Goal: Task Accomplishment & Management: Complete application form

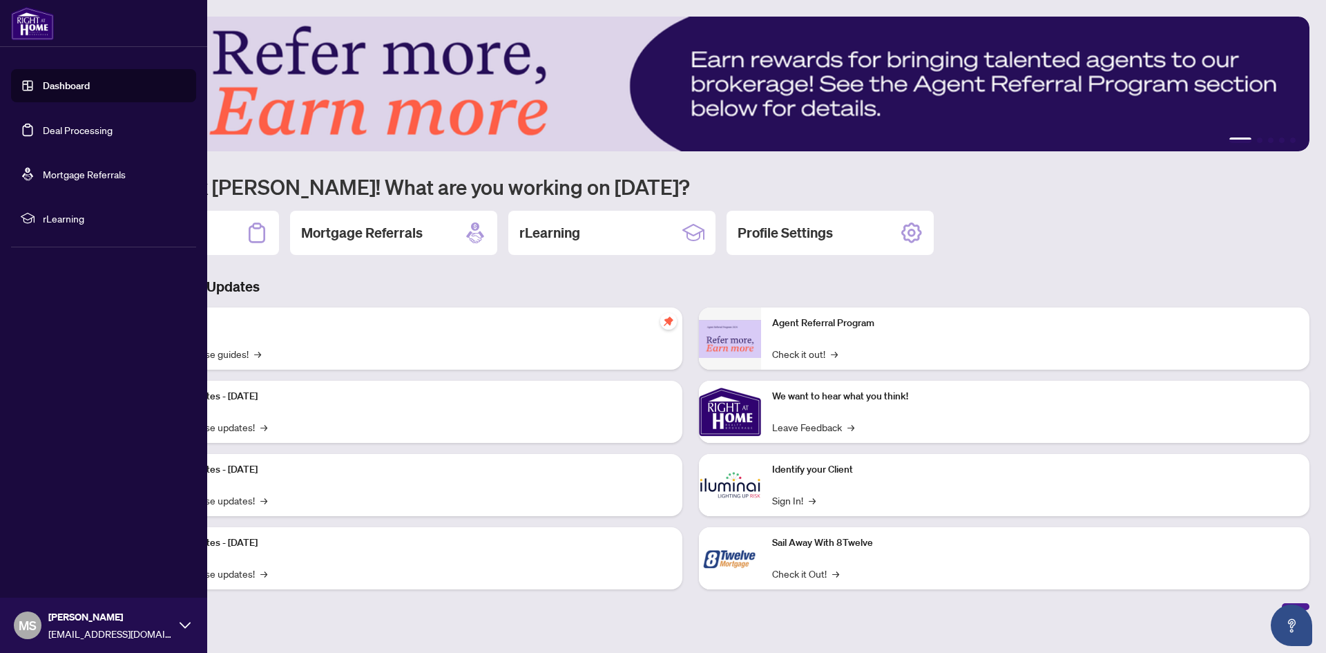
click at [43, 134] on link "Deal Processing" at bounding box center [78, 130] width 70 height 12
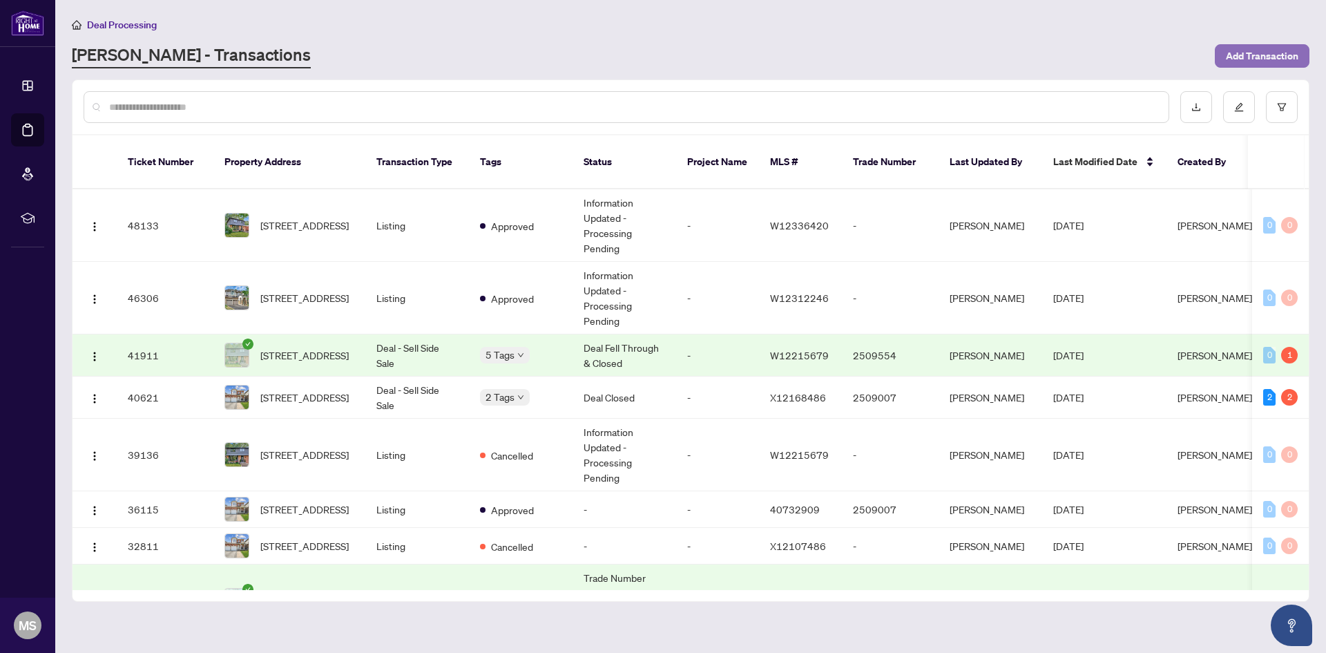
click at [1243, 56] on span "Add Transaction" at bounding box center [1262, 56] width 73 height 22
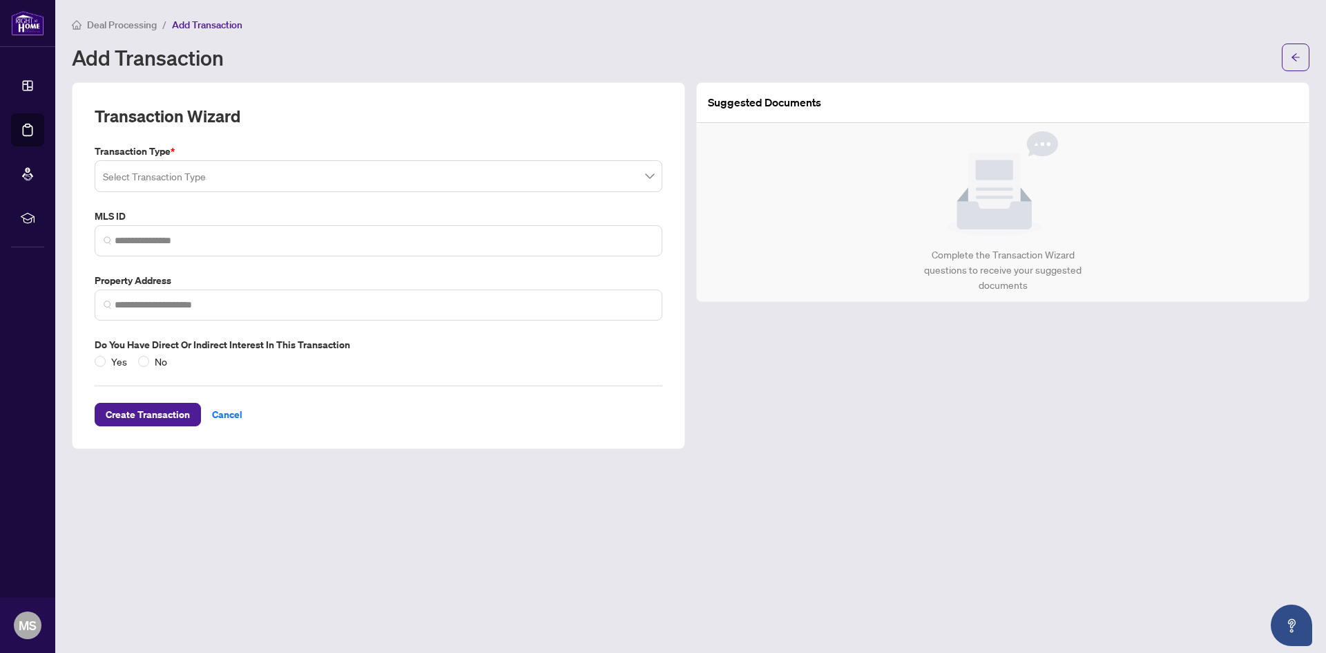
click at [167, 170] on input "search" at bounding box center [372, 178] width 539 height 30
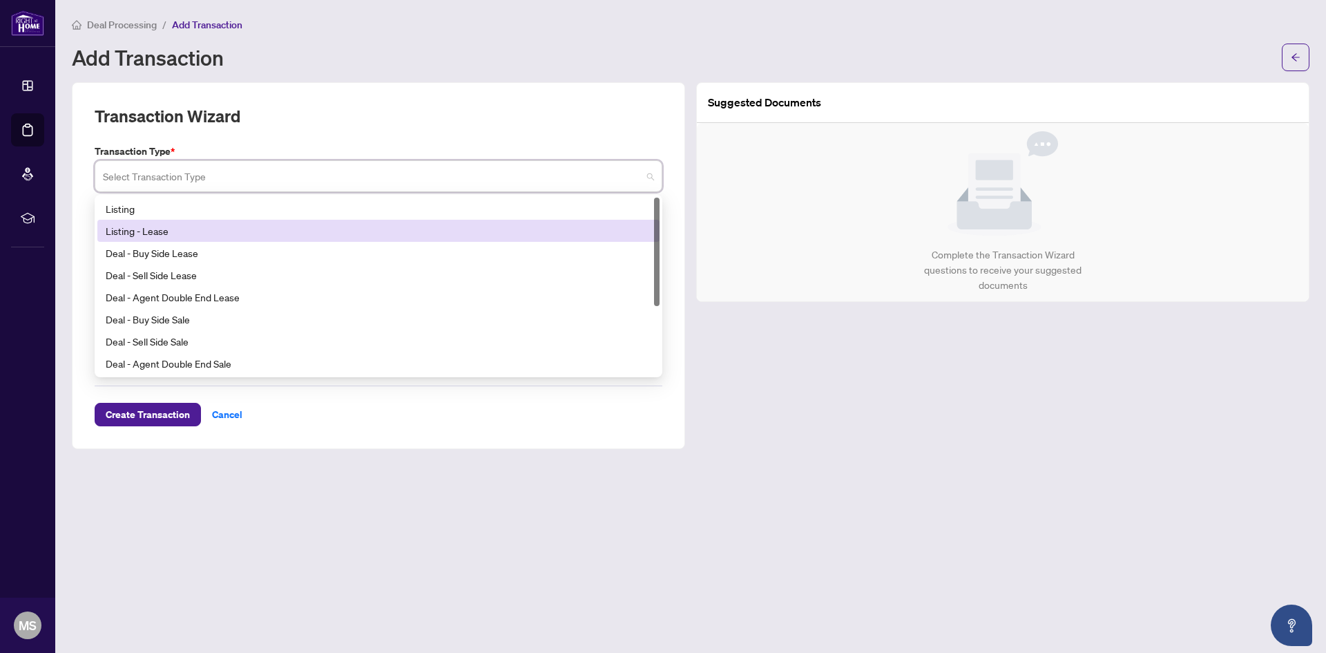
click at [166, 210] on div "Listing" at bounding box center [379, 208] width 546 height 15
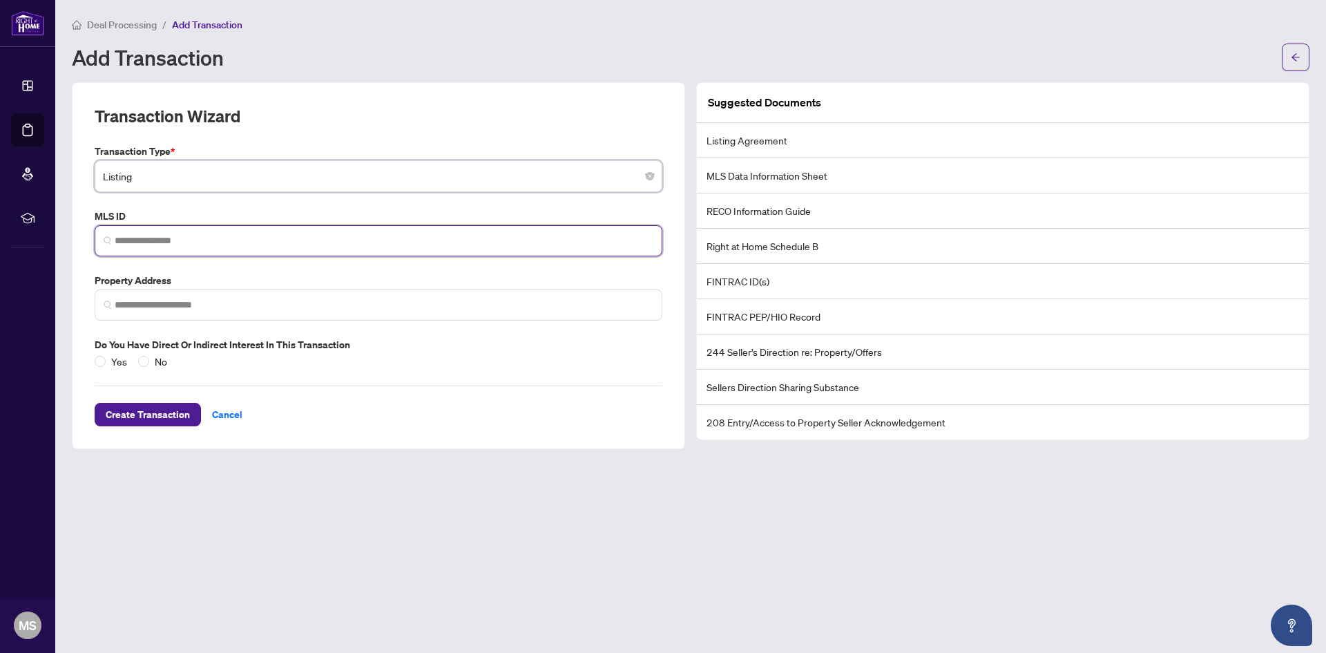
click at [209, 237] on input "search" at bounding box center [384, 240] width 539 height 15
paste input "*********"
type input "*********"
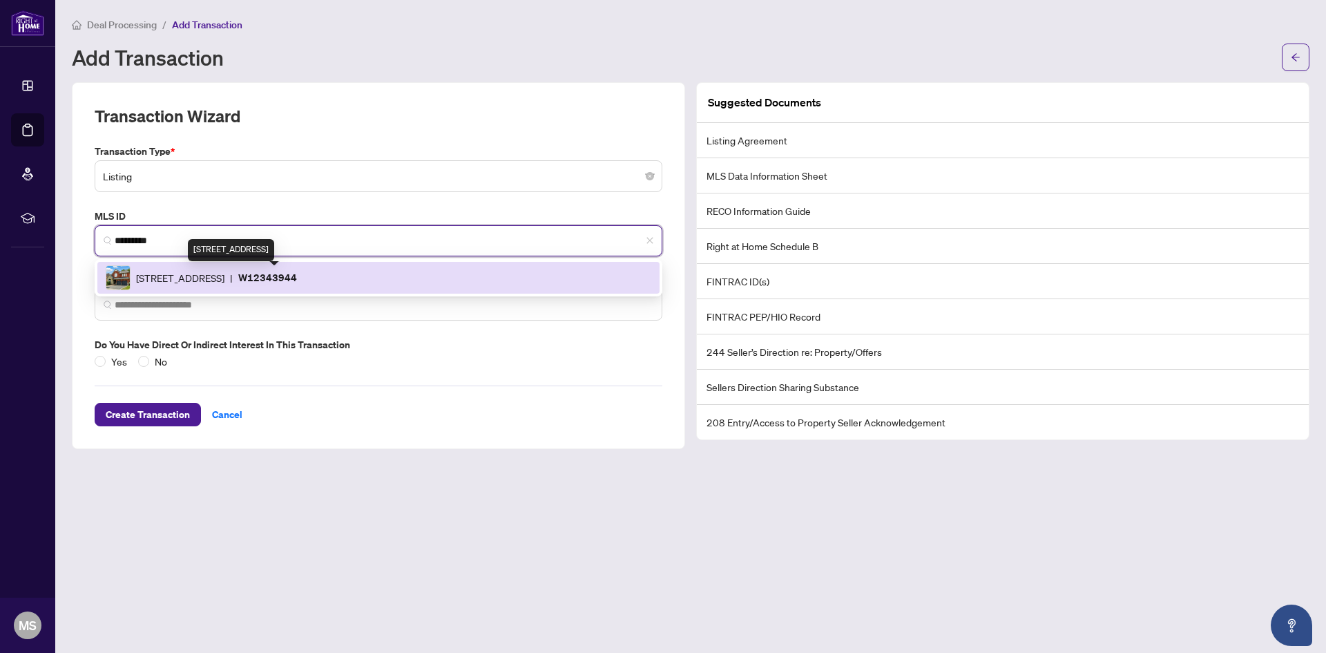
click at [184, 276] on span "[STREET_ADDRESS]" at bounding box center [180, 277] width 88 height 15
type input "**********"
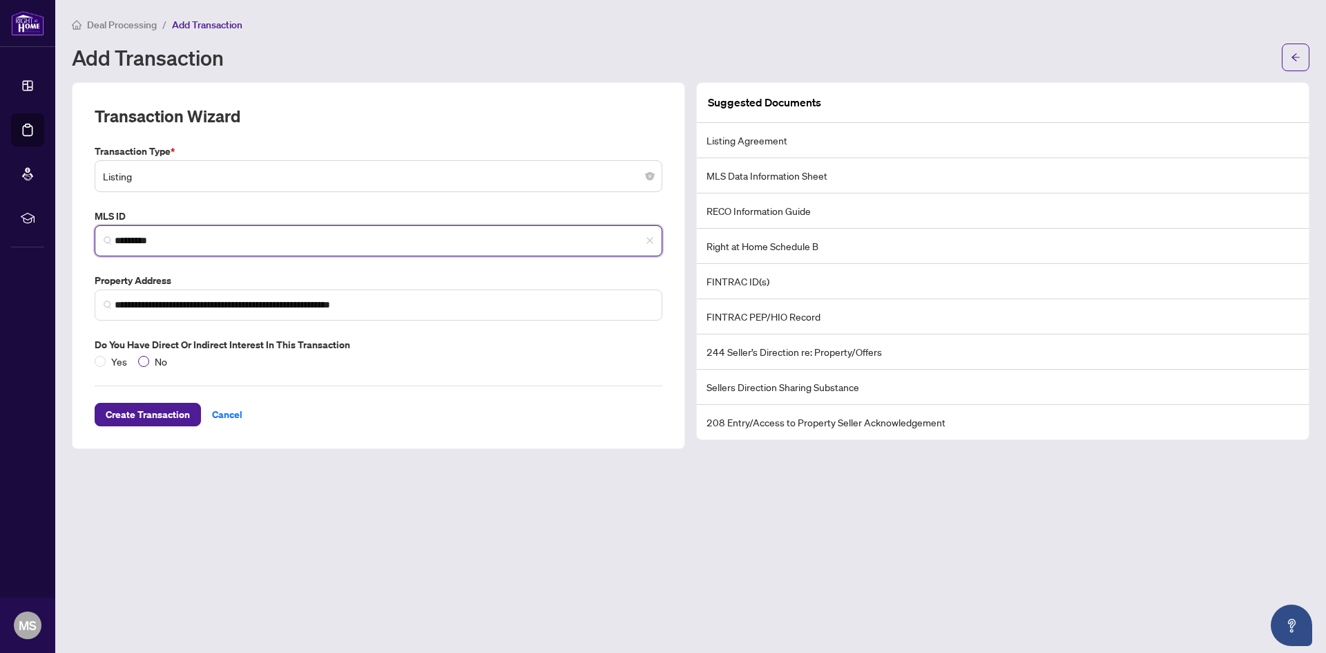
type input "*********"
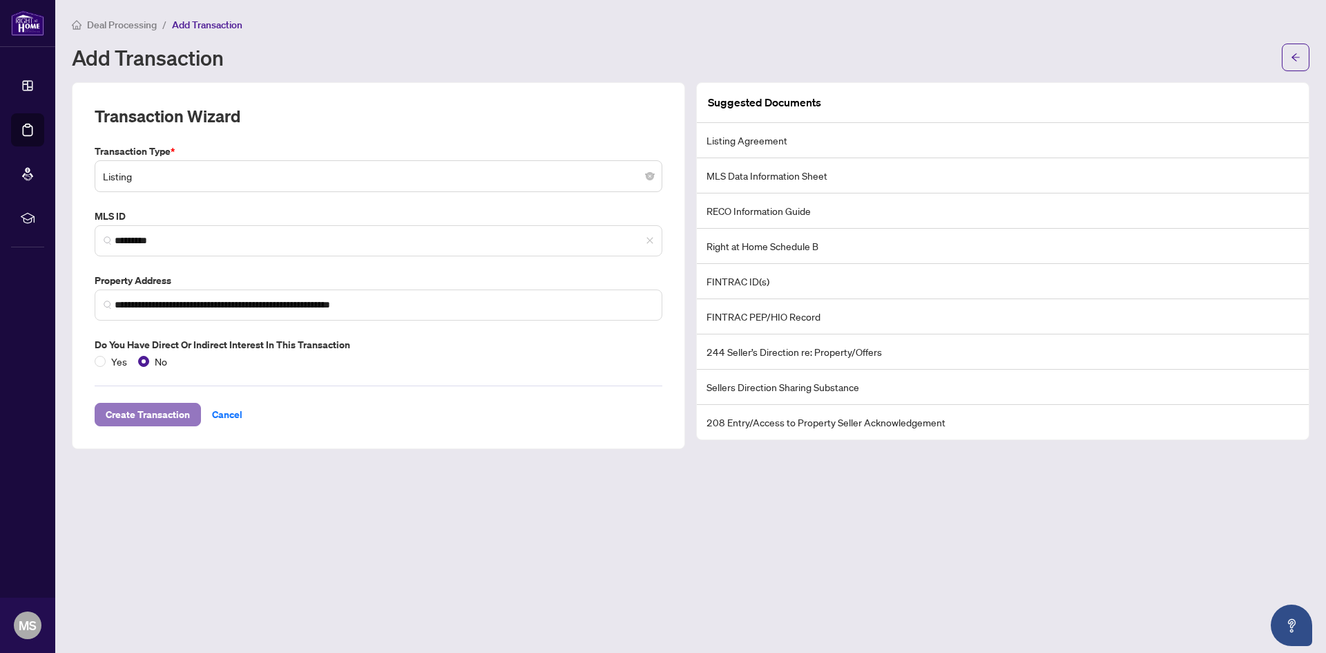
click at [139, 415] on span "Create Transaction" at bounding box center [148, 414] width 84 height 22
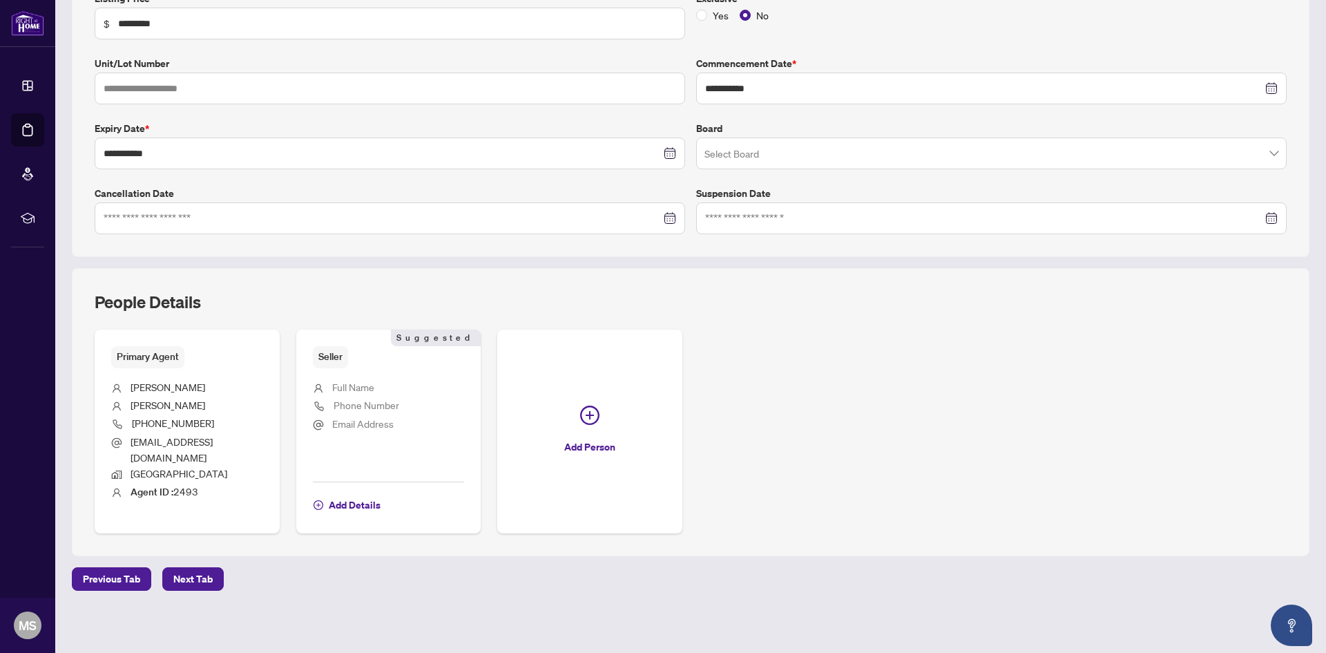
scroll to position [262, 0]
click at [362, 501] on span "Add Details" at bounding box center [355, 503] width 52 height 22
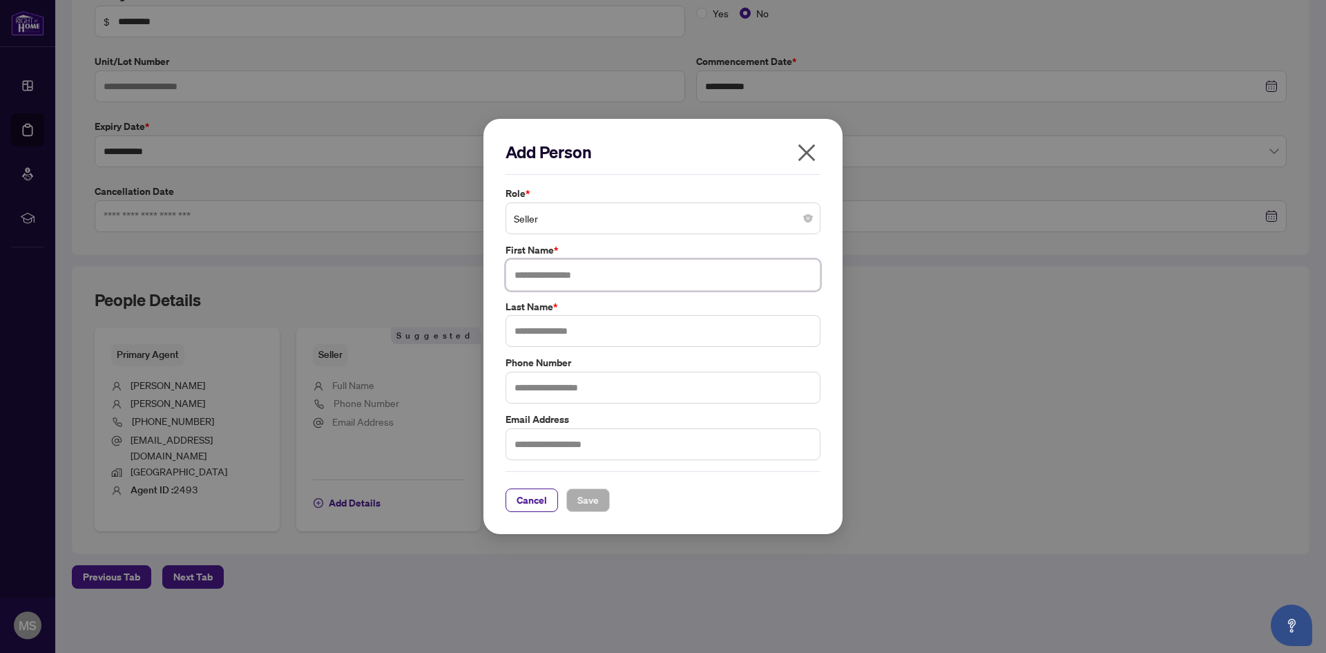
click at [559, 271] on input "text" at bounding box center [662, 275] width 315 height 32
type input "*****"
type input "*******"
click at [584, 503] on span "Save" at bounding box center [587, 500] width 21 height 22
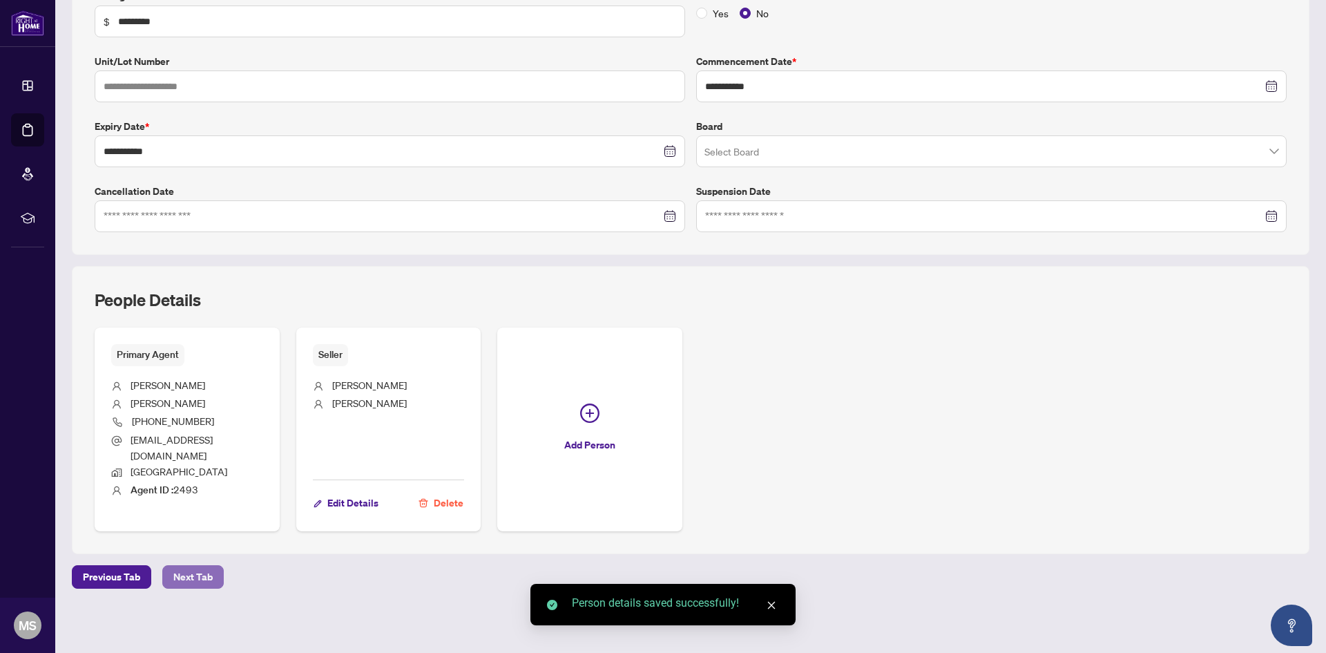
click at [193, 574] on span "Next Tab" at bounding box center [192, 577] width 39 height 22
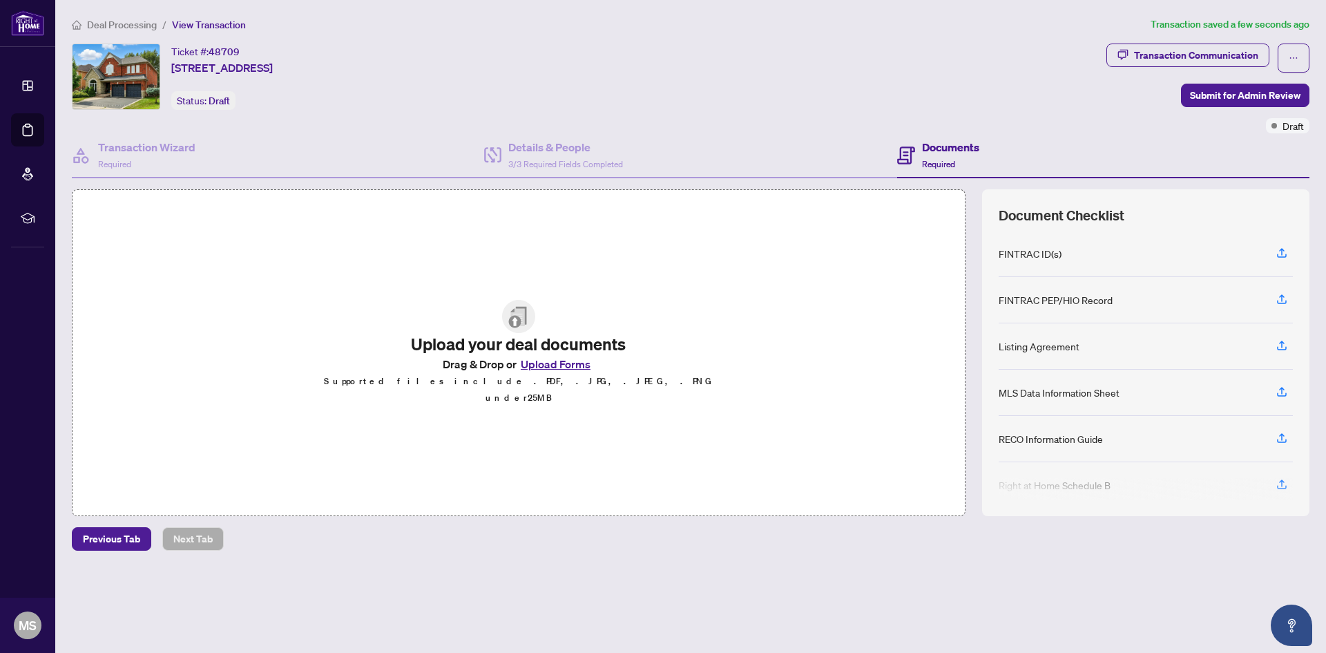
click at [557, 373] on button "Upload Forms" at bounding box center [556, 364] width 78 height 18
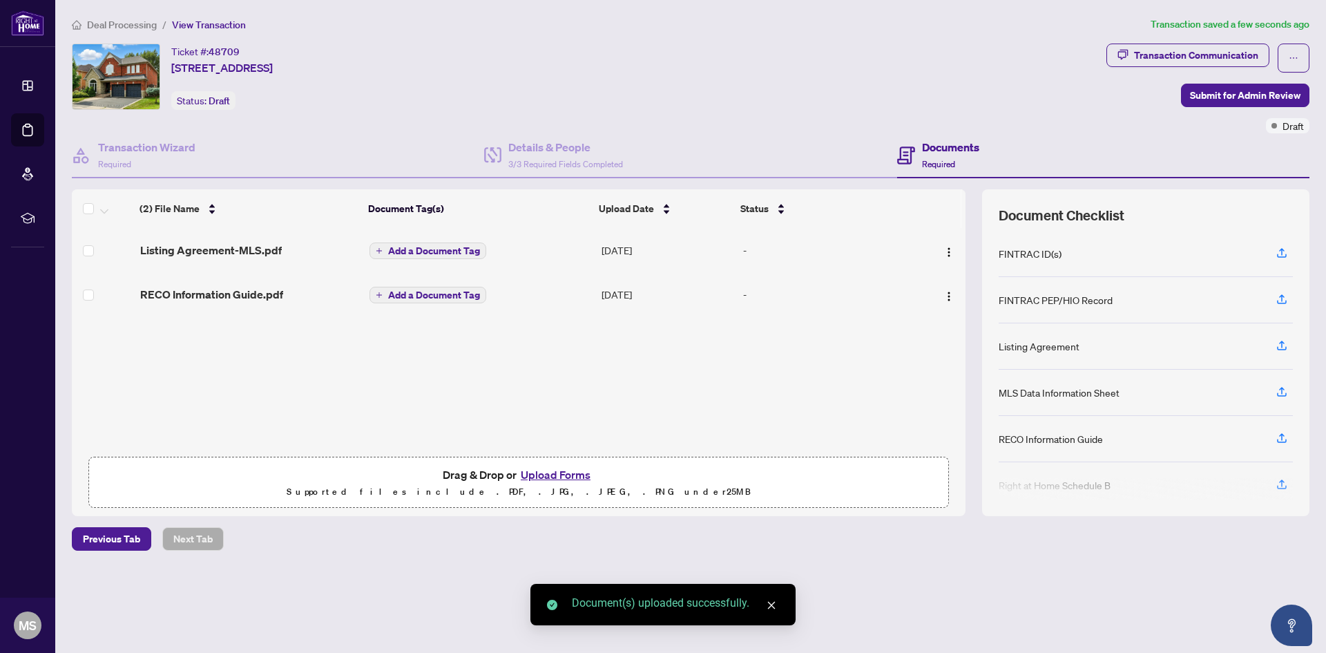
click at [411, 251] on span "Add a Document Tag" at bounding box center [434, 251] width 92 height 10
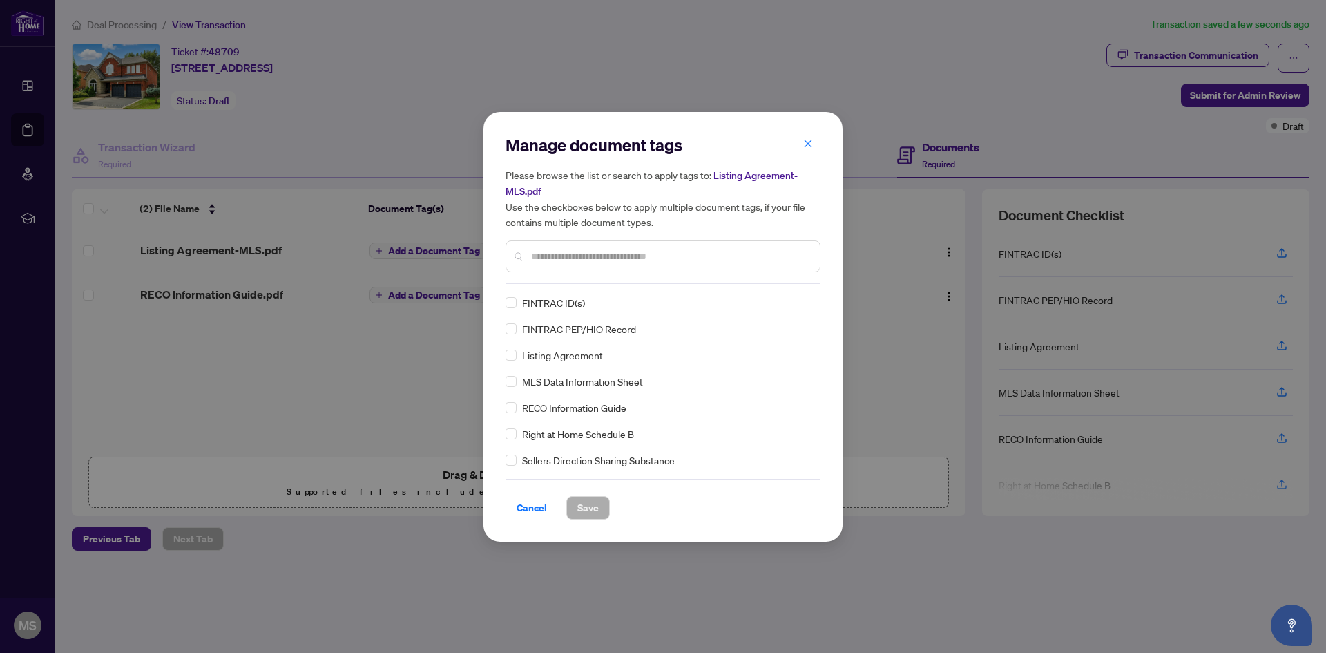
click at [561, 278] on div "Manage document tags Please browse the list or search to apply tags to: Listing…" at bounding box center [662, 209] width 315 height 150
click at [554, 265] on div at bounding box center [662, 256] width 315 height 32
click at [561, 257] on input "text" at bounding box center [670, 256] width 278 height 15
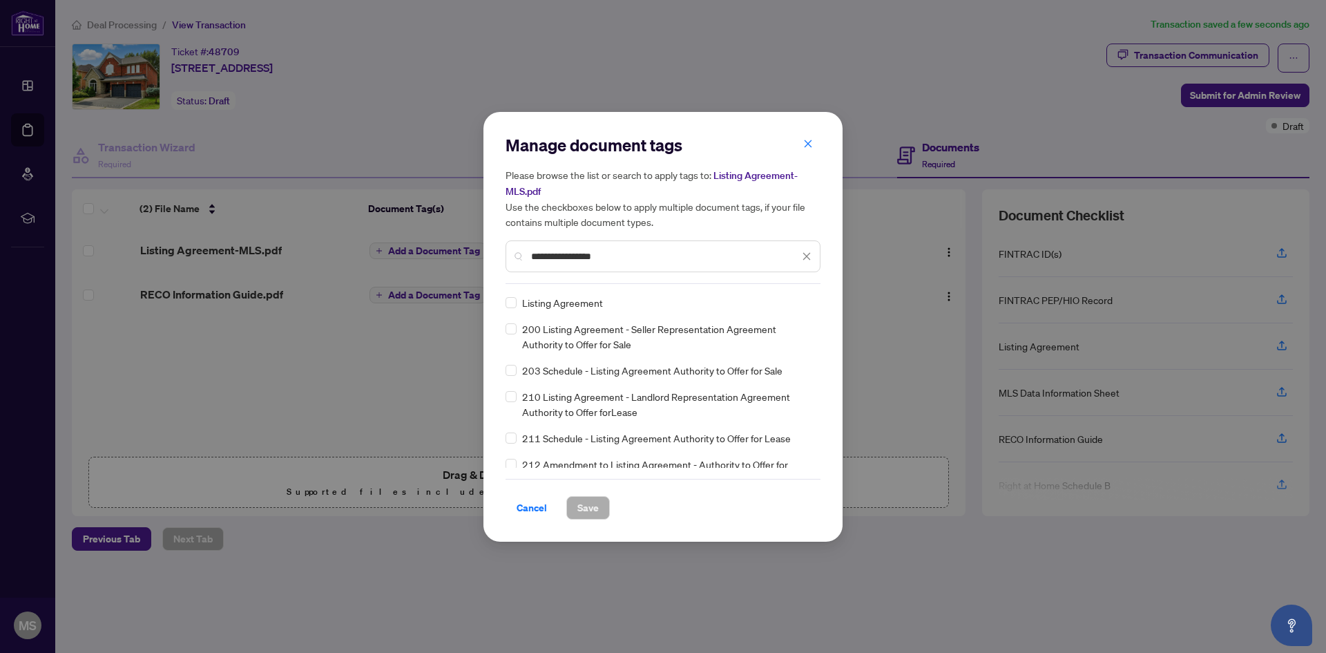
type input "**********"
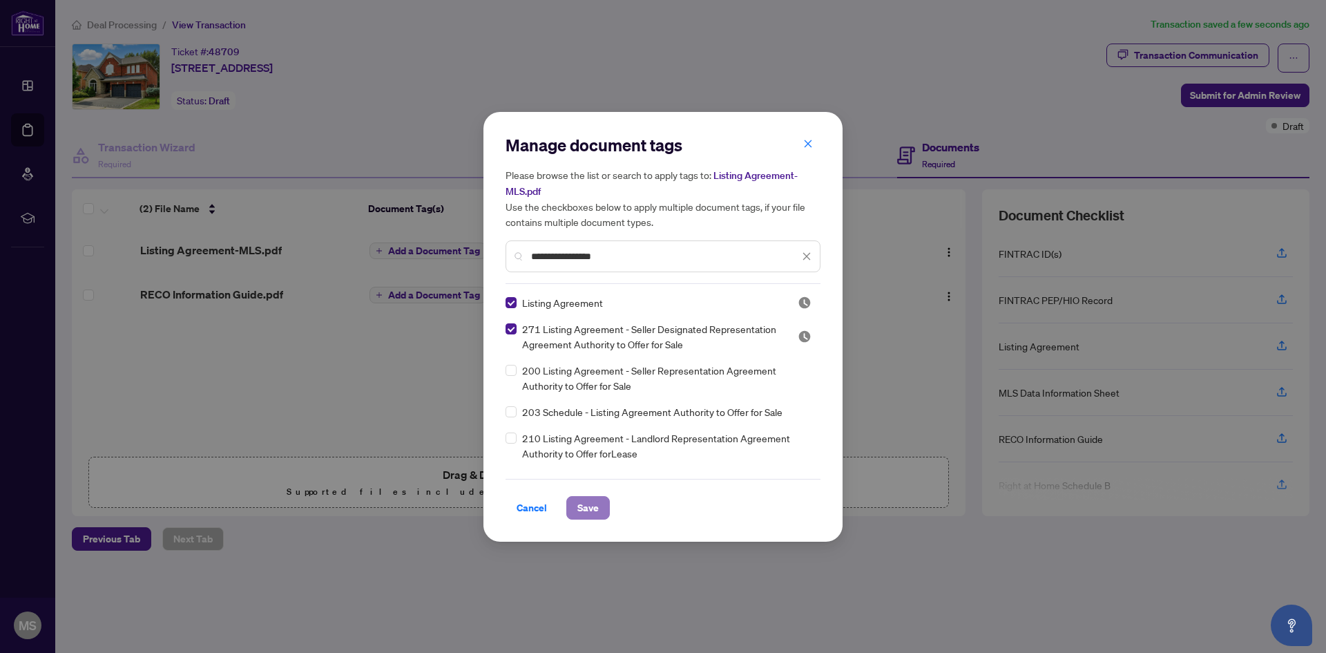
click at [590, 510] on span "Save" at bounding box center [587, 508] width 21 height 22
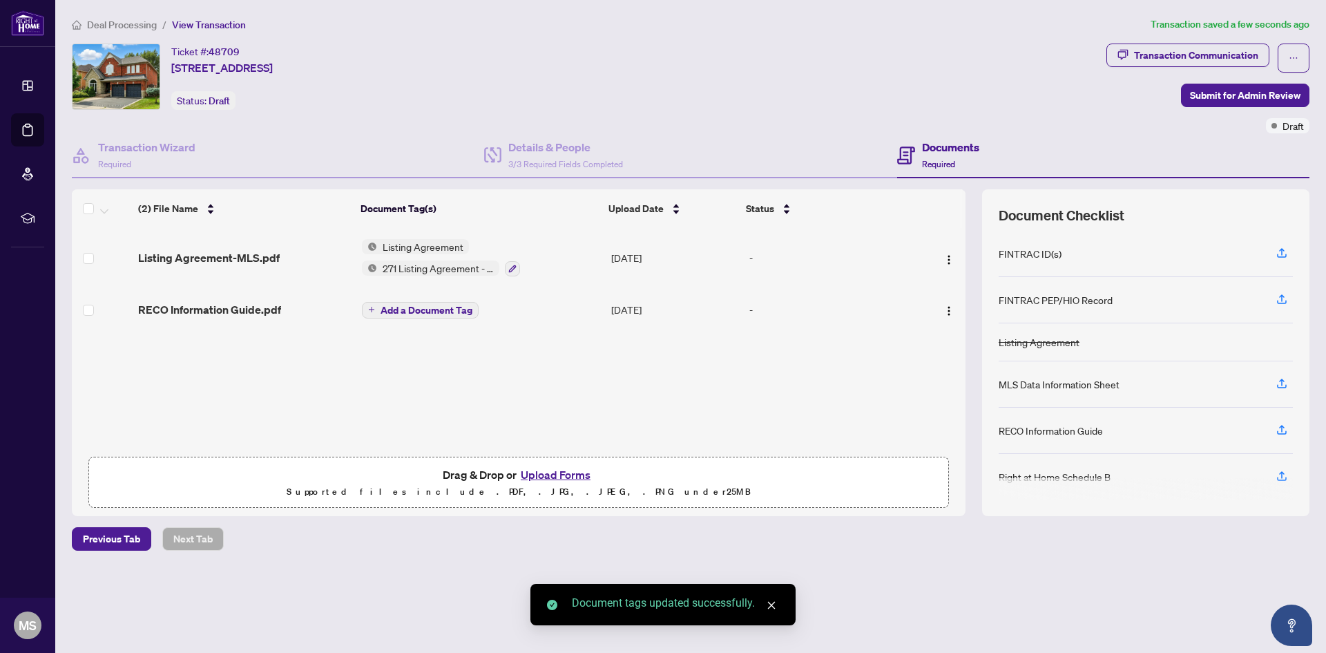
click at [429, 311] on span "Add a Document Tag" at bounding box center [426, 310] width 92 height 10
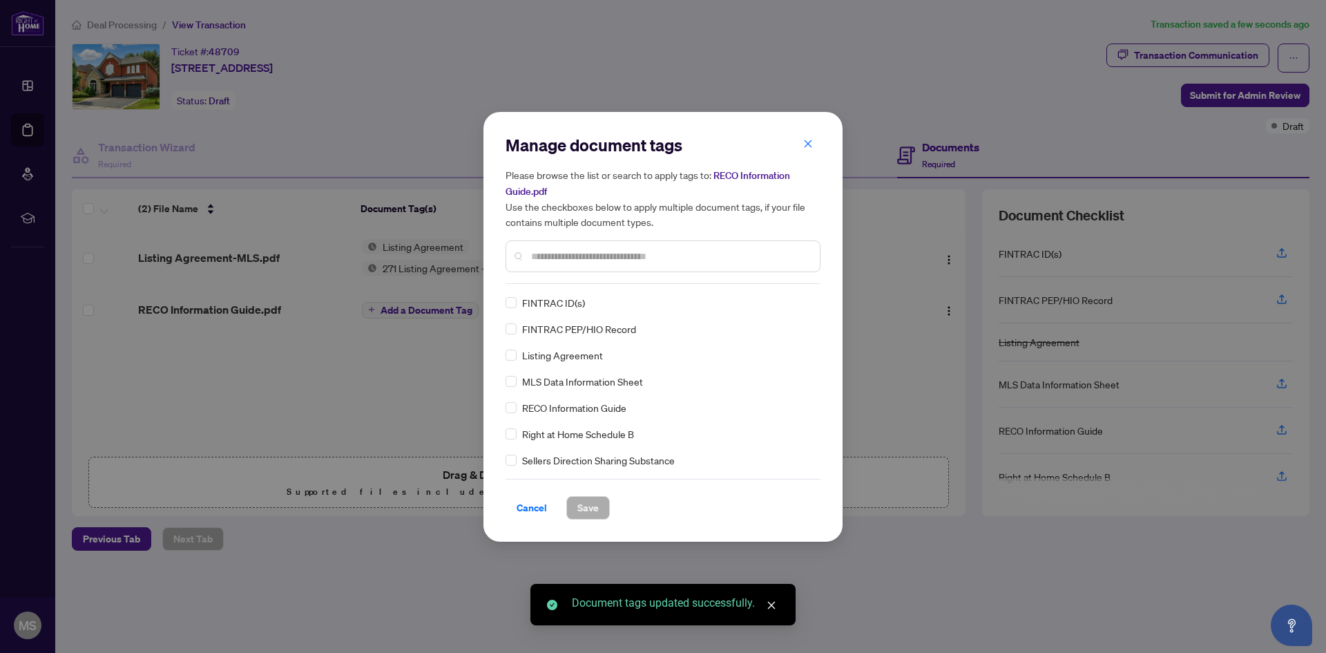
click at [566, 263] on div at bounding box center [662, 256] width 315 height 32
click at [568, 258] on input "text" at bounding box center [670, 256] width 278 height 15
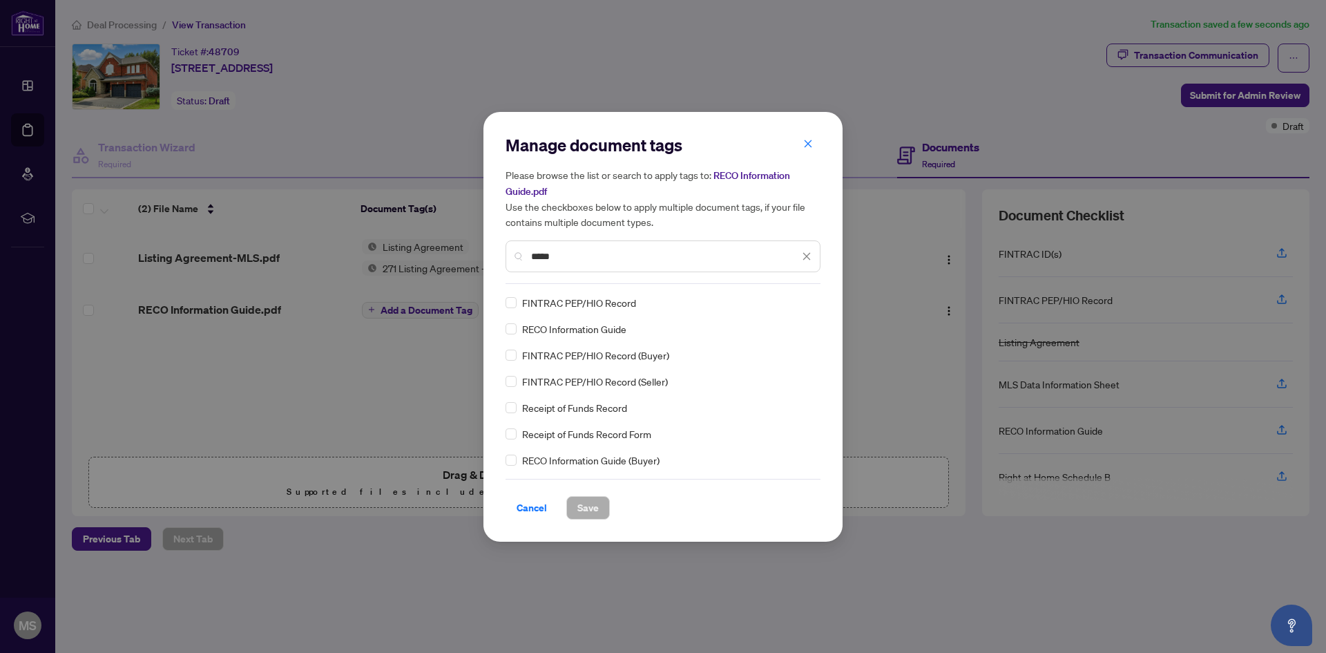
drag, startPoint x: 553, startPoint y: 257, endPoint x: 503, endPoint y: 264, distance: 50.9
click at [503, 264] on div "Manage document tags Please browse the list or search to apply tags to: RECO In…" at bounding box center [662, 327] width 359 height 430
type input "****"
click at [588, 505] on span "Save" at bounding box center [587, 508] width 21 height 22
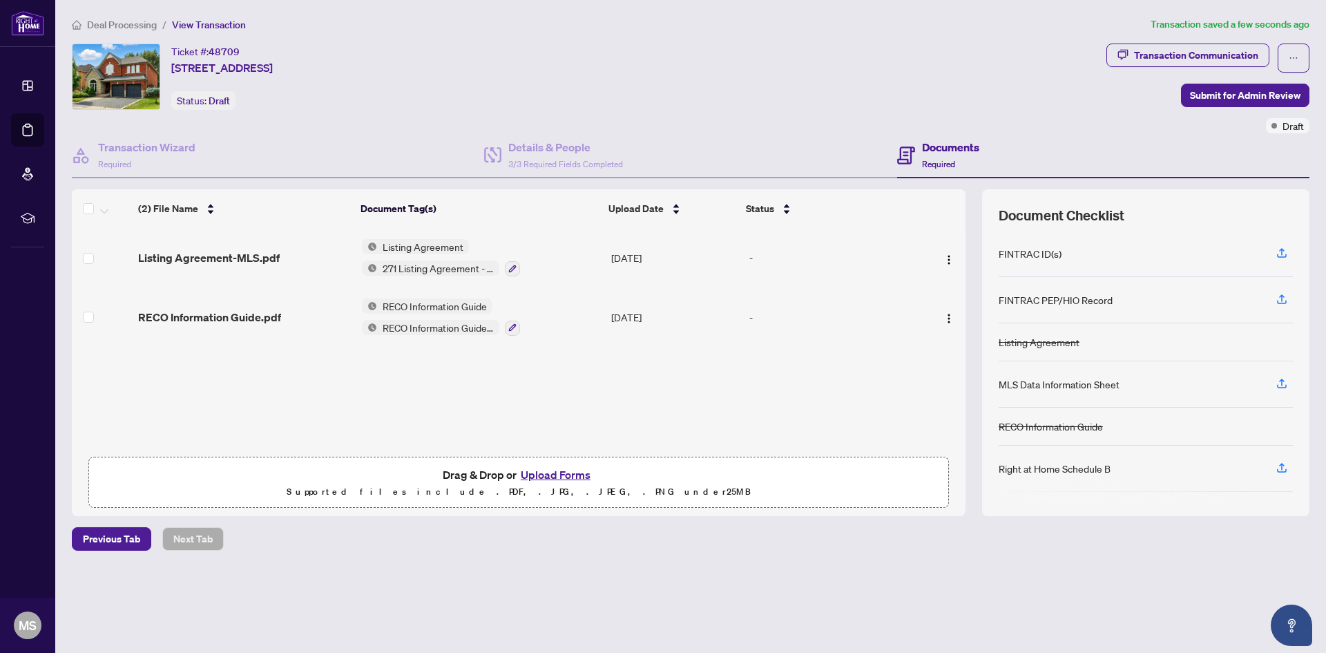
click at [548, 476] on button "Upload Forms" at bounding box center [556, 474] width 78 height 18
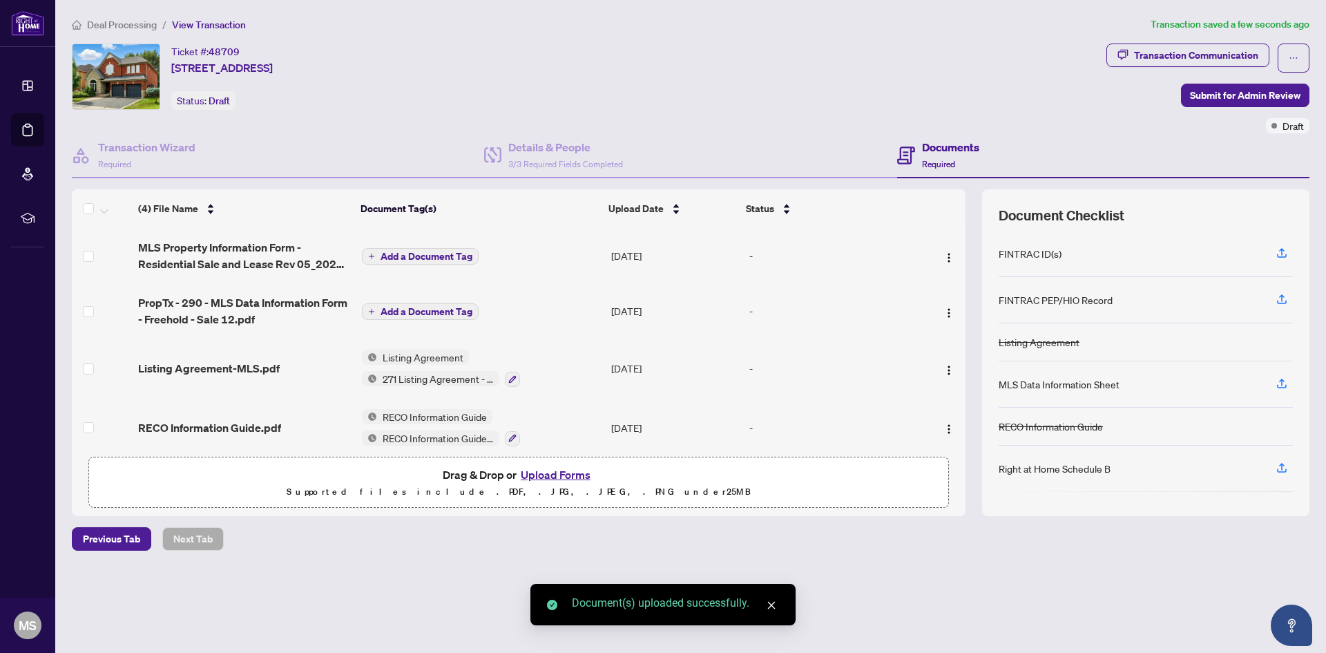
click at [1054, 387] on div "MLS Data Information Sheet" at bounding box center [1059, 383] width 121 height 15
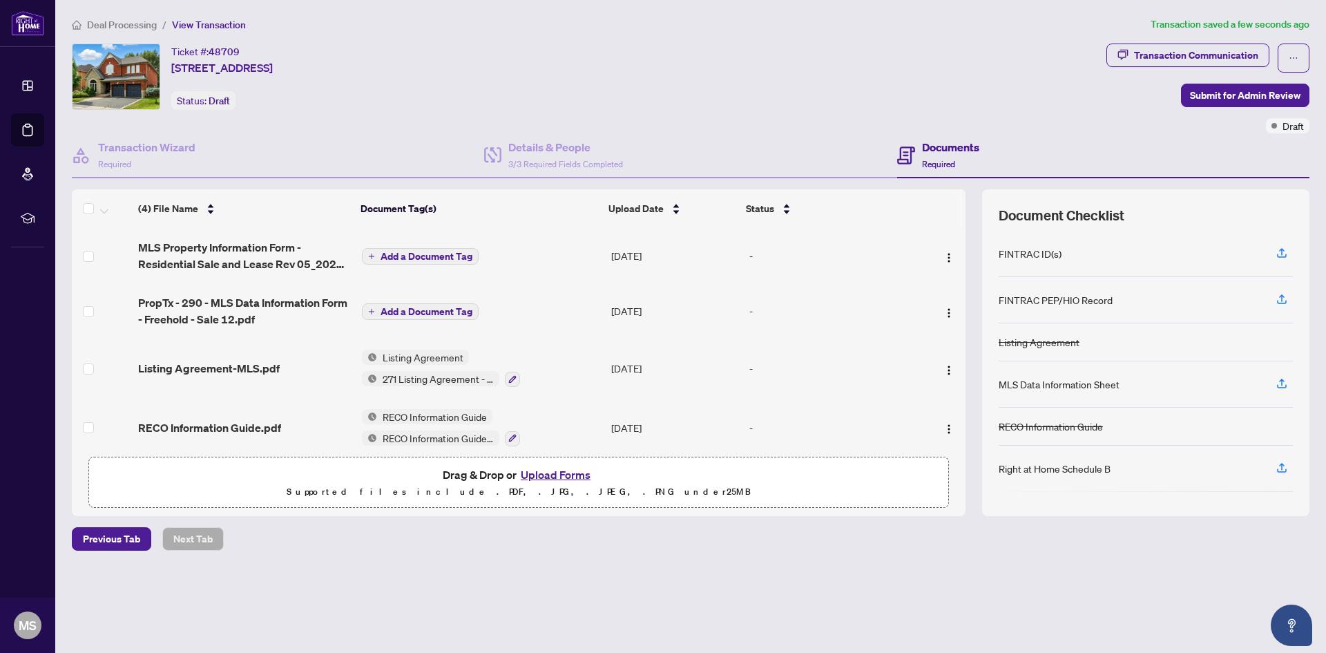
click at [443, 249] on button "Add a Document Tag" at bounding box center [420, 256] width 117 height 17
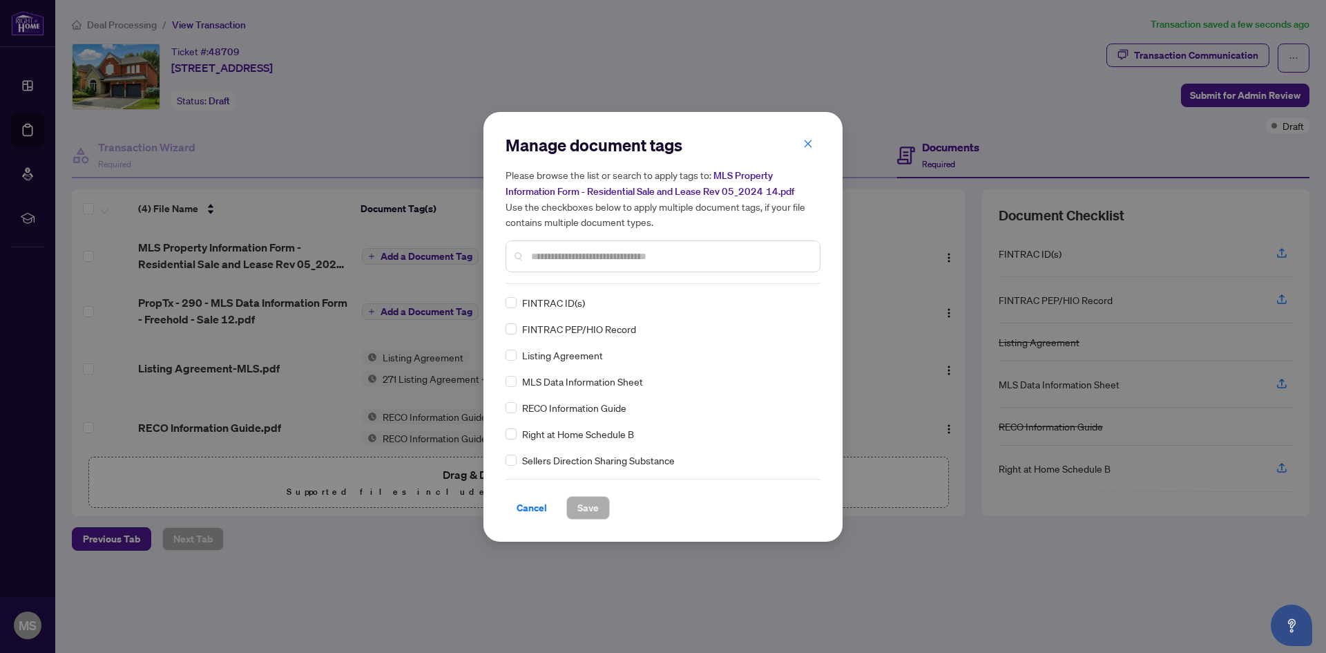
click at [555, 282] on div "Manage document tags Please browse the list or search to apply tags to: MLS Pro…" at bounding box center [662, 209] width 315 height 150
click at [561, 264] on div at bounding box center [662, 256] width 315 height 32
click at [588, 251] on input "text" at bounding box center [670, 256] width 278 height 15
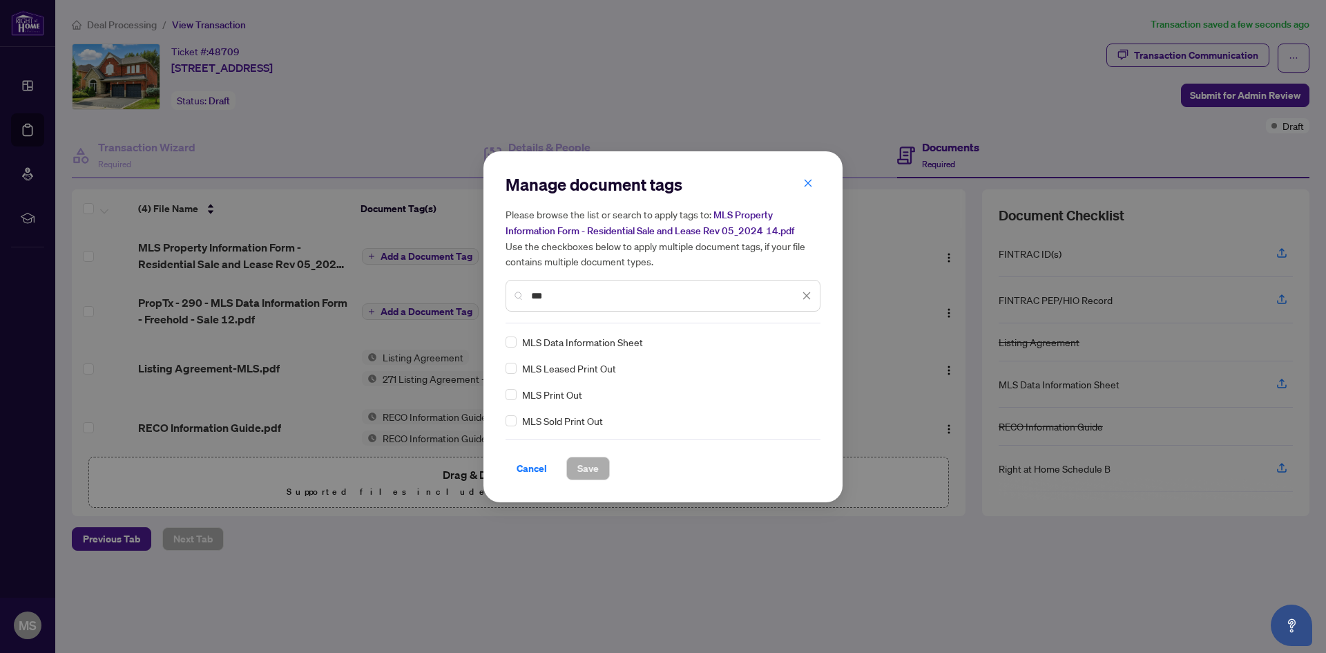
type input "***"
click at [592, 470] on span "Save" at bounding box center [587, 468] width 21 height 22
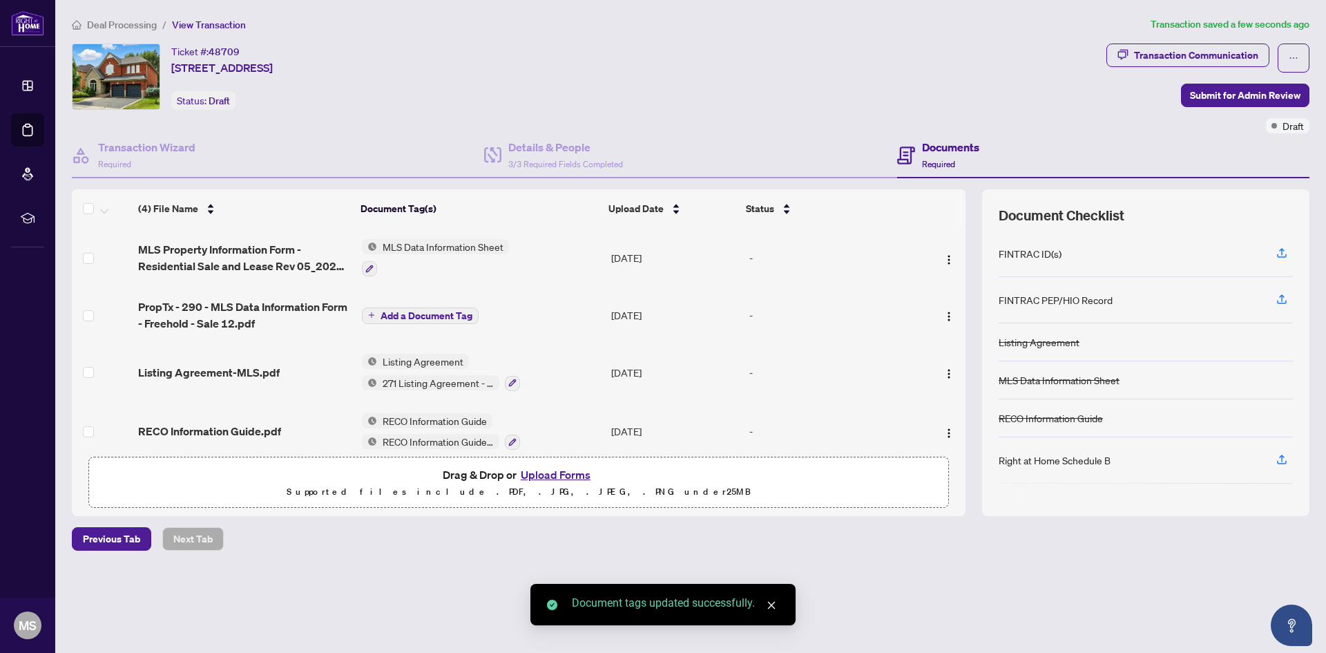
click at [421, 312] on span "Add a Document Tag" at bounding box center [426, 316] width 92 height 10
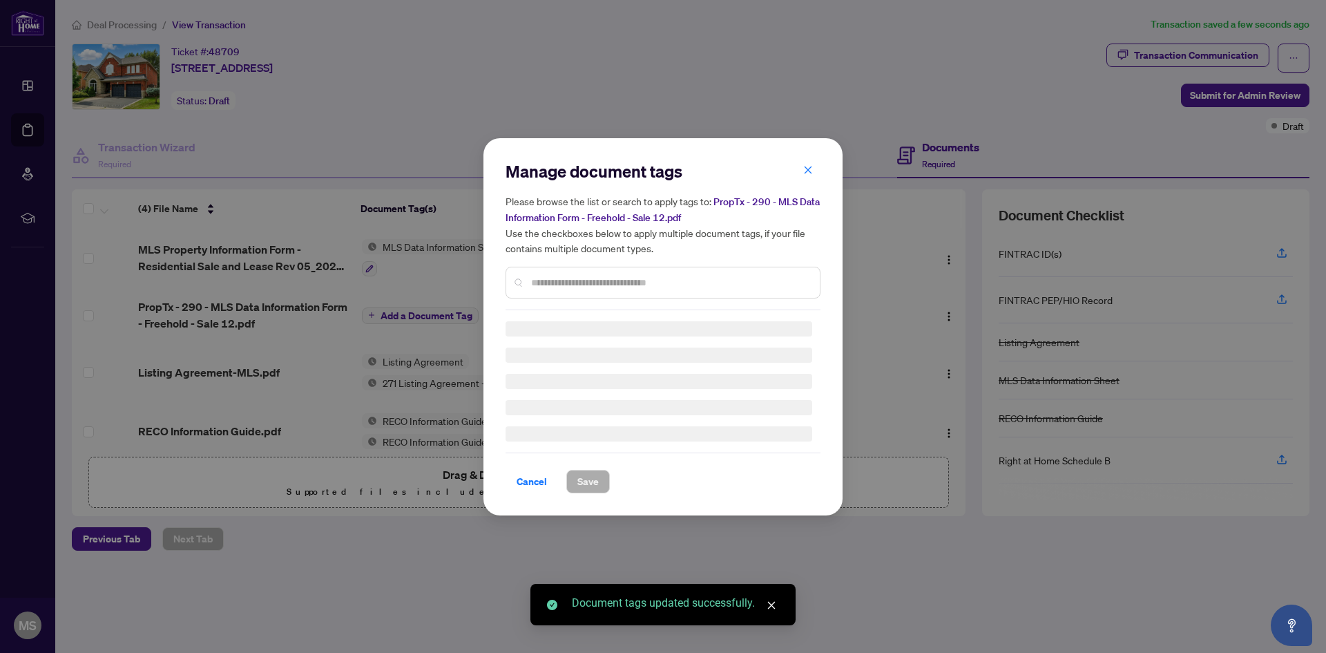
click at [573, 284] on div "Manage document tags Please browse the list or search to apply tags to: PropTx …" at bounding box center [662, 326] width 315 height 333
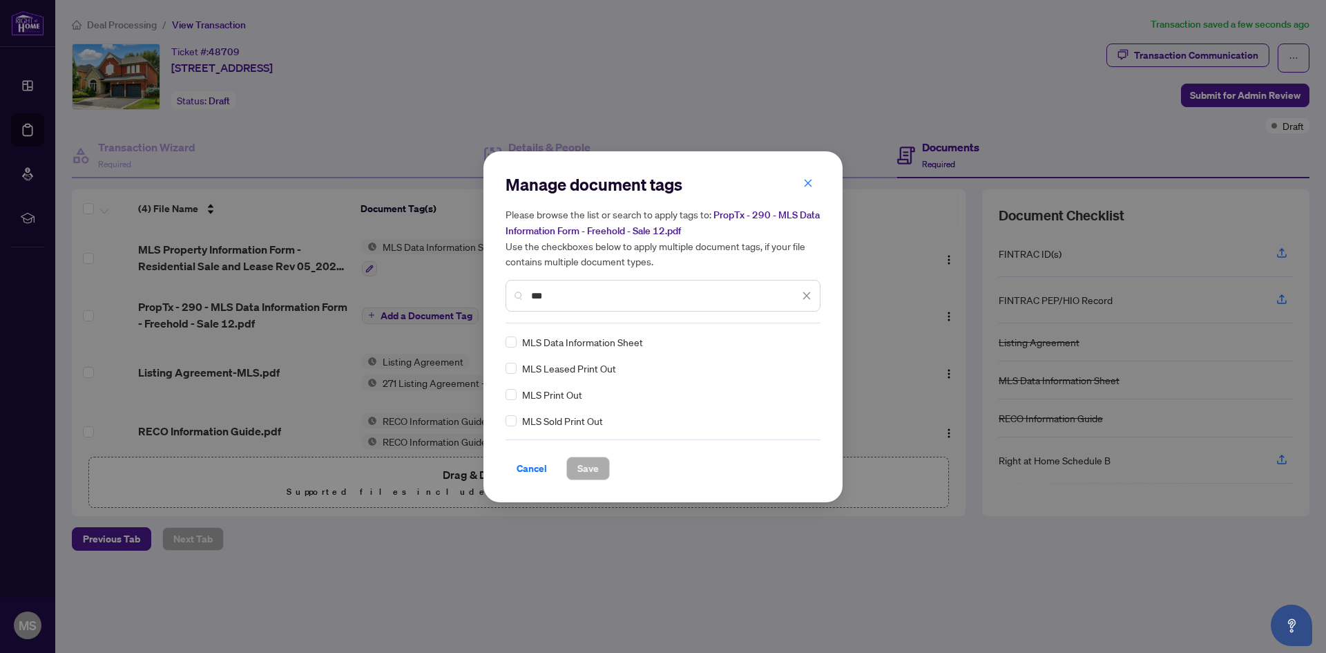
type input "***"
click at [591, 465] on span "Save" at bounding box center [587, 468] width 21 height 22
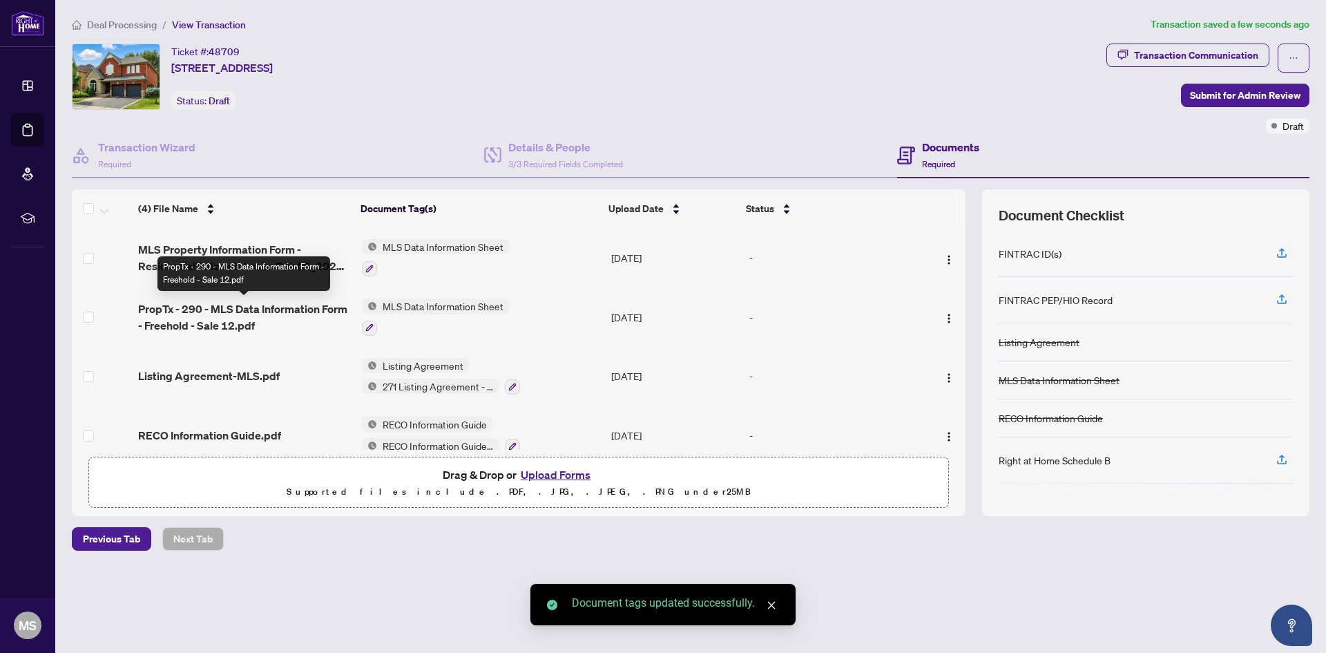
click at [212, 319] on span "PropTx - 290 - MLS Data Information Form - Freehold - Sale 12.pdf" at bounding box center [244, 316] width 213 height 33
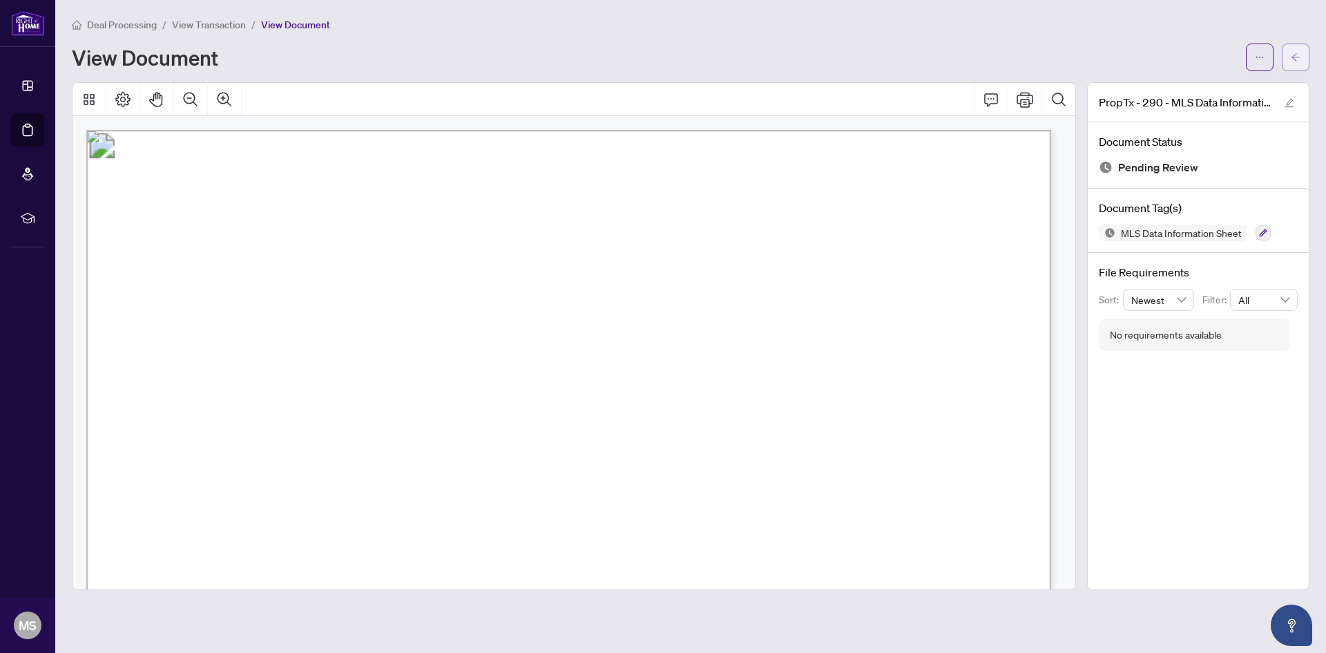
click at [1296, 61] on icon "arrow-left" at bounding box center [1295, 57] width 8 height 8
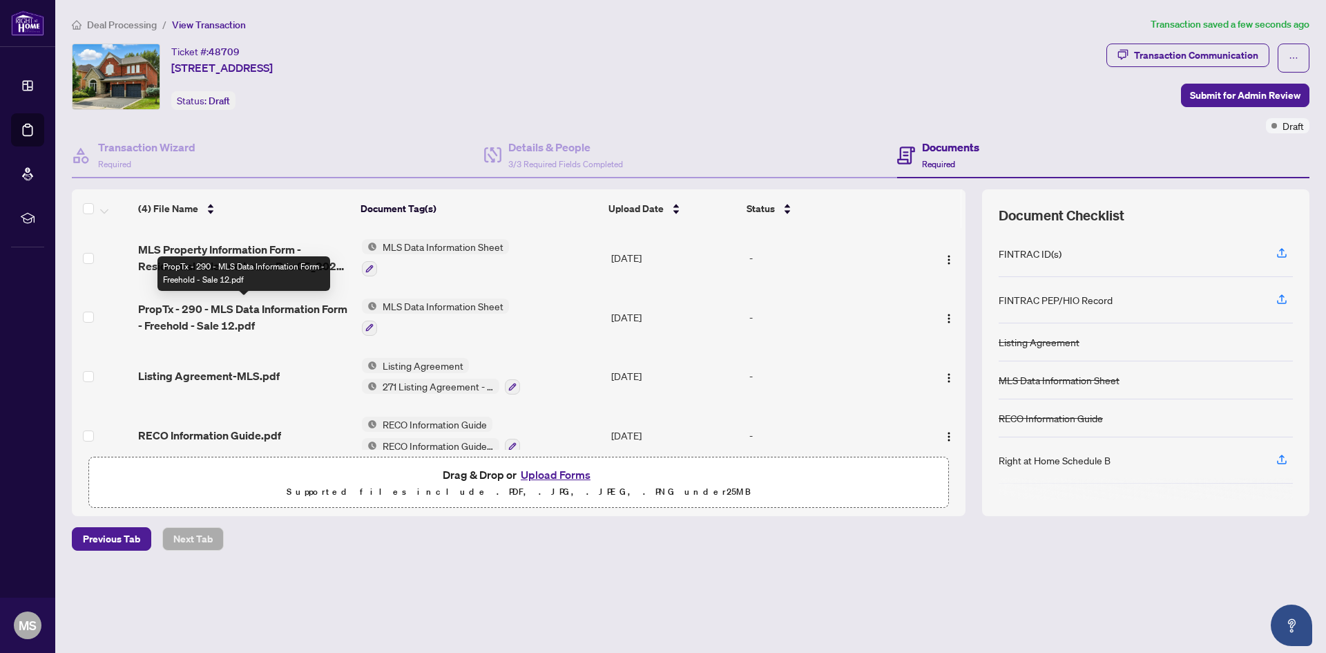
click at [224, 302] on span "PropTx - 290 - MLS Data Information Form - Freehold - Sale 12.pdf" at bounding box center [244, 316] width 213 height 33
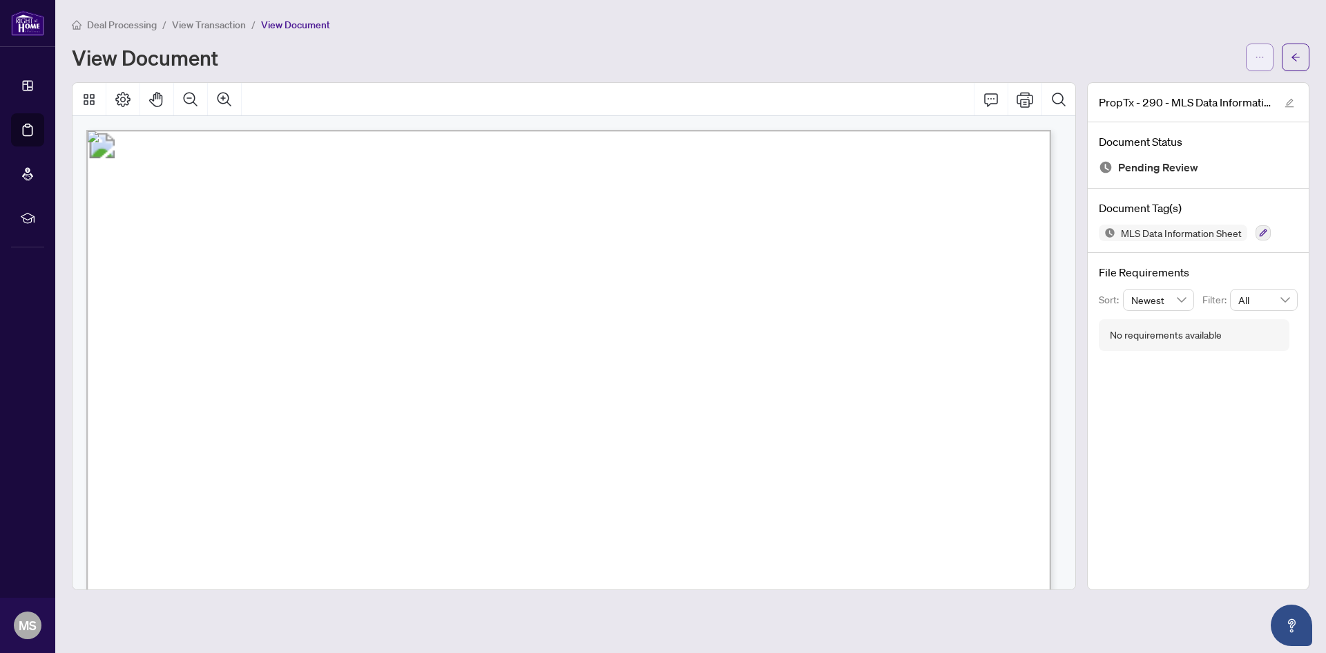
click at [1251, 59] on button "button" at bounding box center [1260, 58] width 28 height 28
click at [1193, 171] on span "Archive" at bounding box center [1209, 175] width 105 height 15
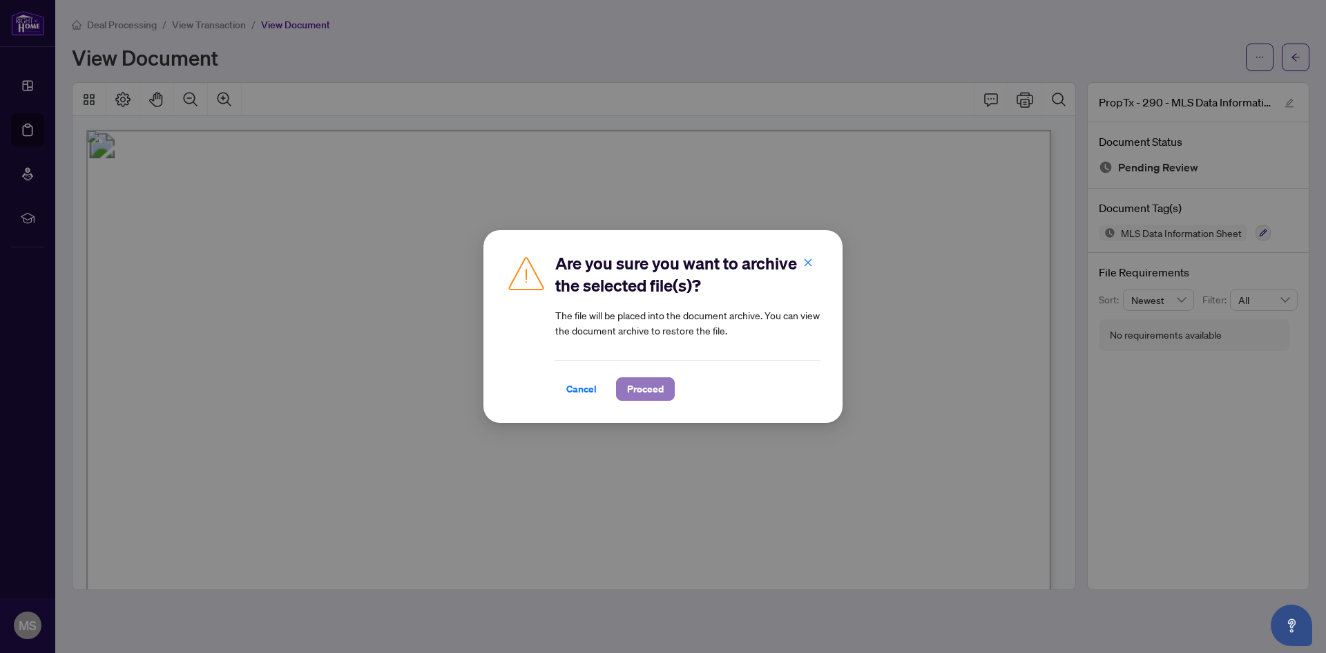
click at [655, 386] on span "Proceed" at bounding box center [645, 389] width 37 height 22
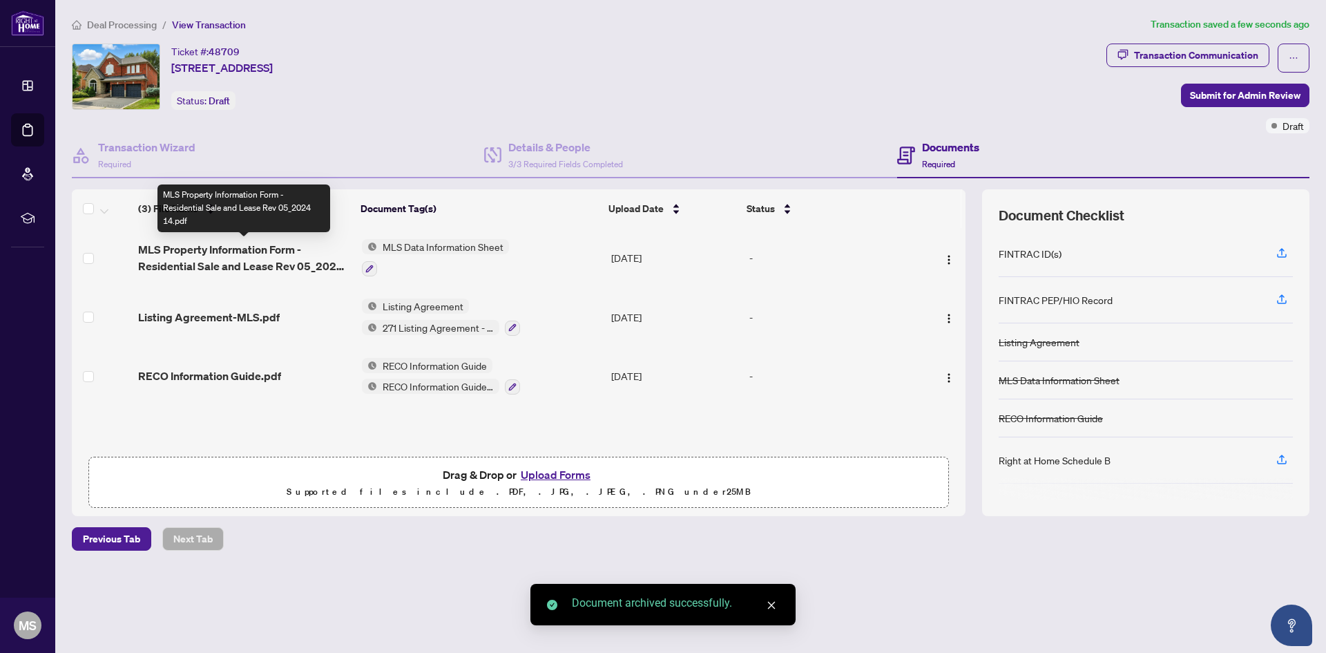
click at [287, 253] on span "MLS Property Information Form - Residential Sale and Lease Rev 05_2024 14.pdf" at bounding box center [244, 257] width 213 height 33
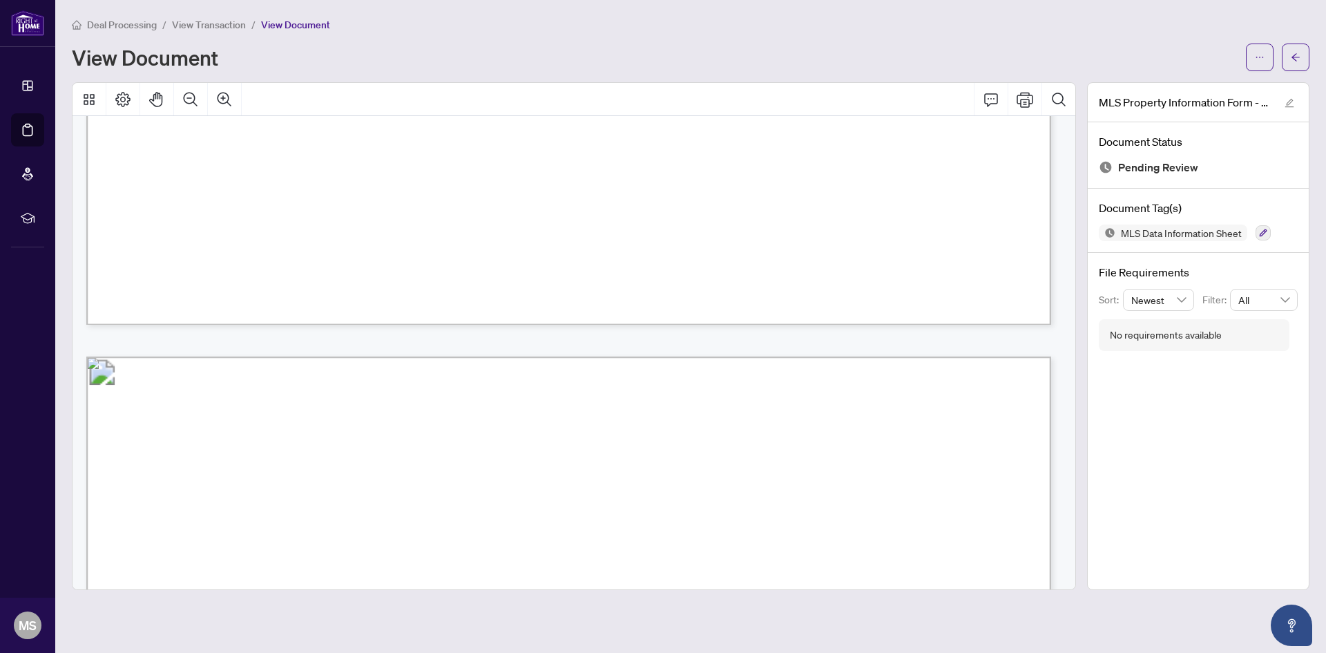
scroll to position [2279, 0]
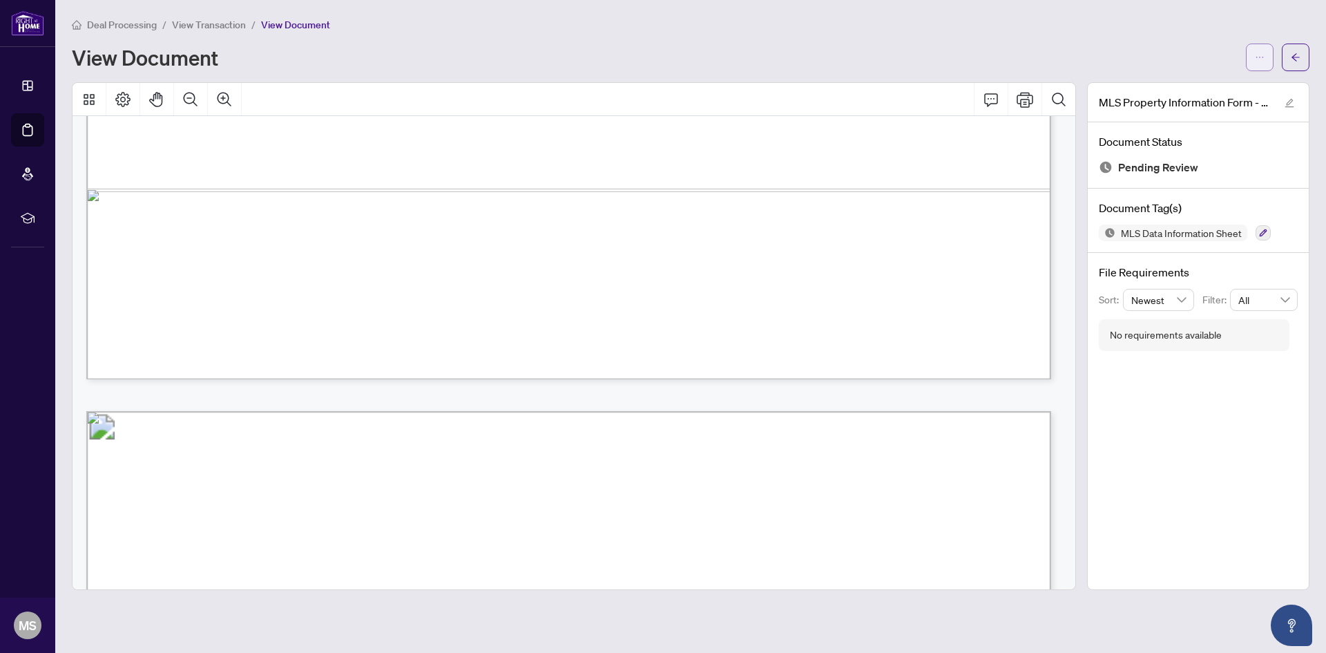
click at [1262, 55] on icon "ellipsis" at bounding box center [1260, 57] width 10 height 10
click at [1182, 171] on span "Archive" at bounding box center [1209, 175] width 105 height 15
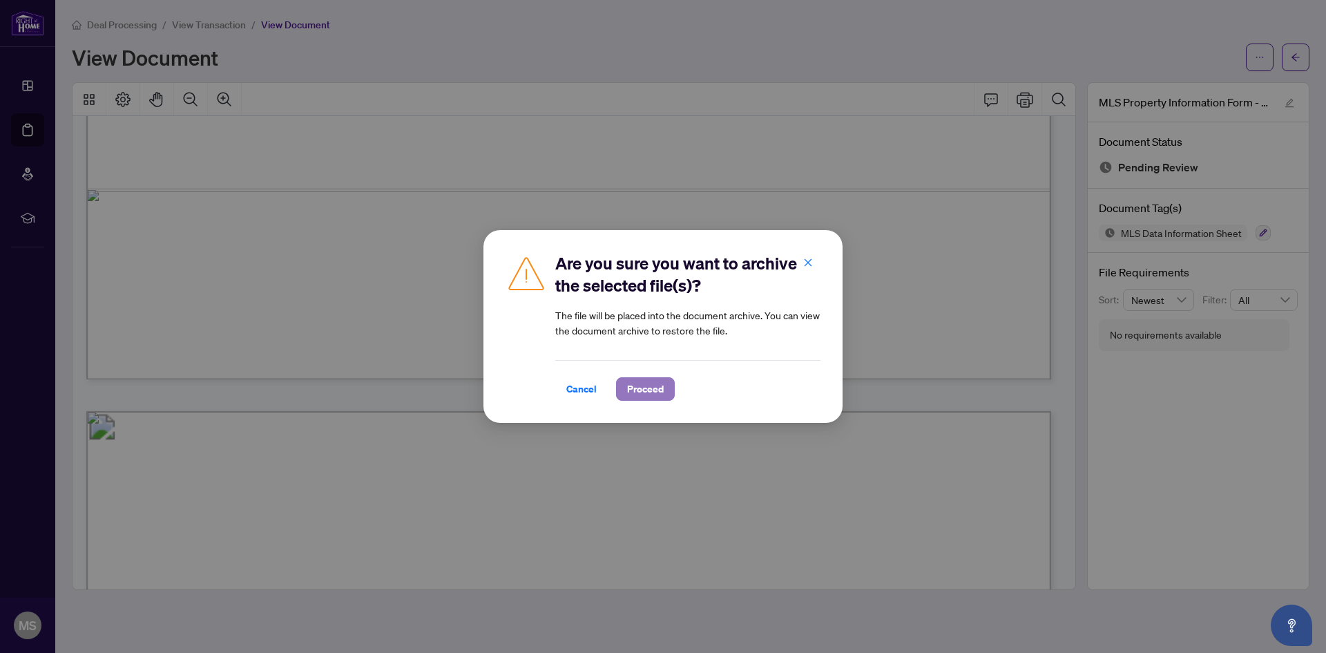
click at [656, 389] on span "Proceed" at bounding box center [645, 389] width 37 height 22
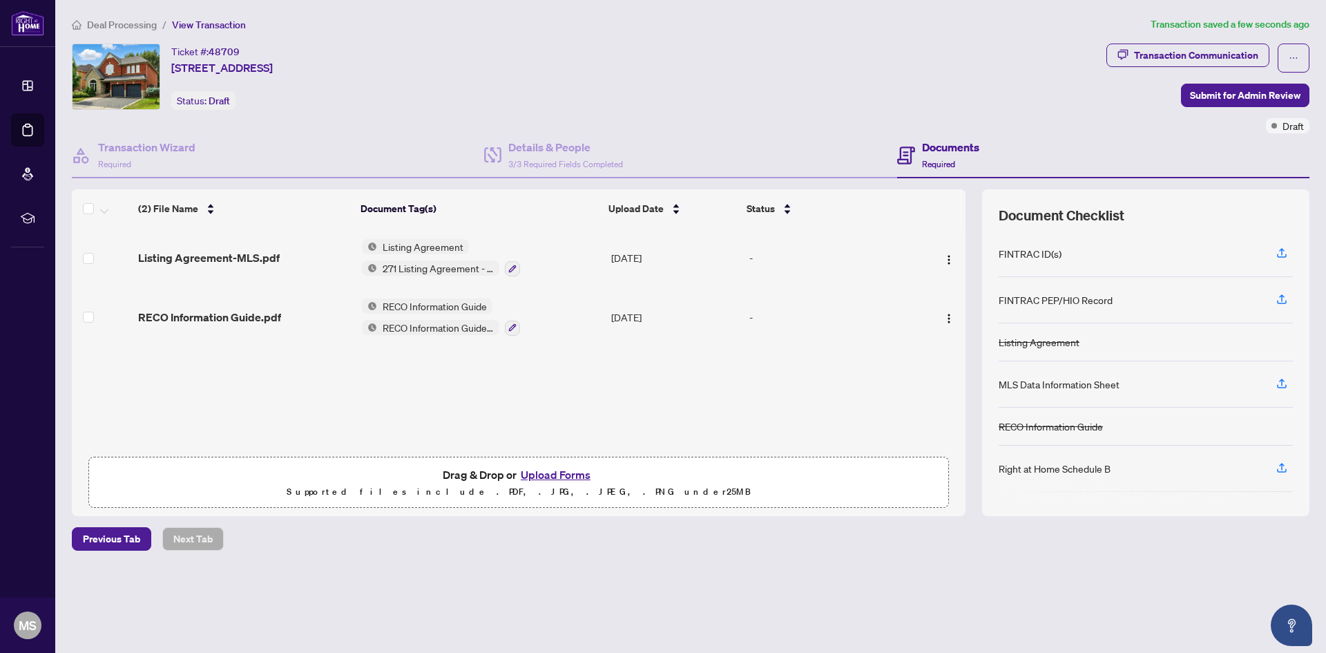
click at [554, 469] on button "Upload Forms" at bounding box center [556, 474] width 78 height 18
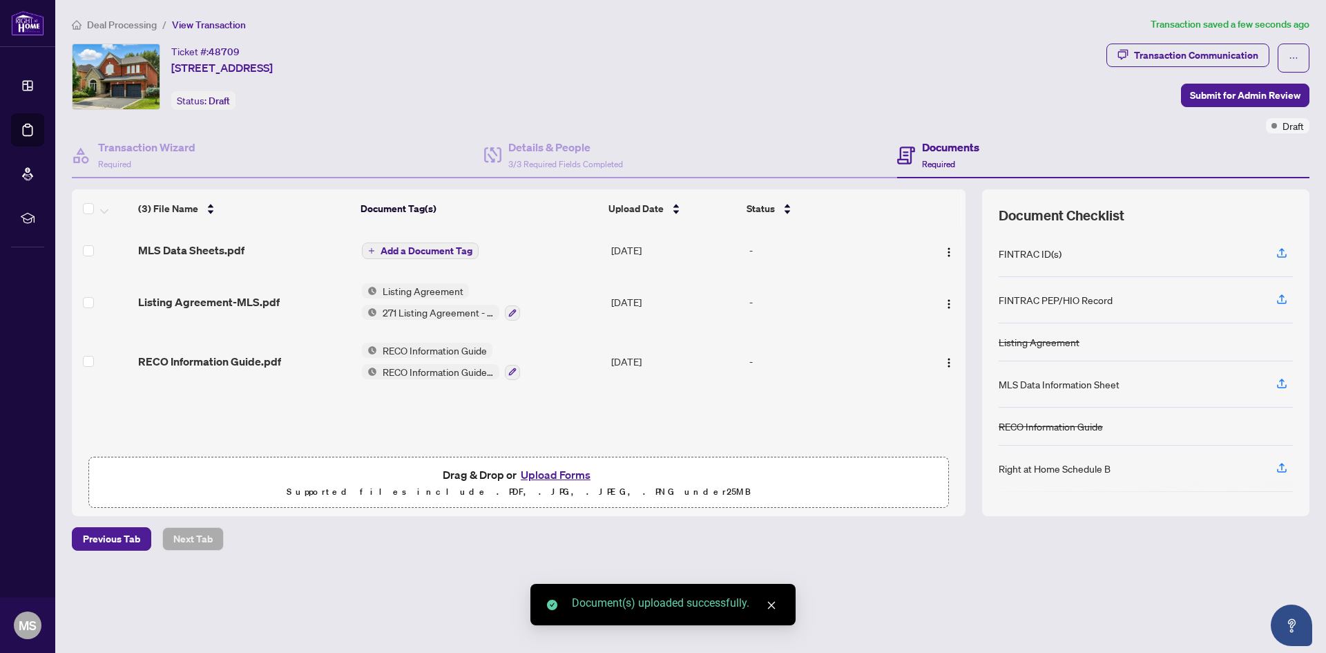
click at [407, 249] on span "Add a Document Tag" at bounding box center [426, 251] width 92 height 10
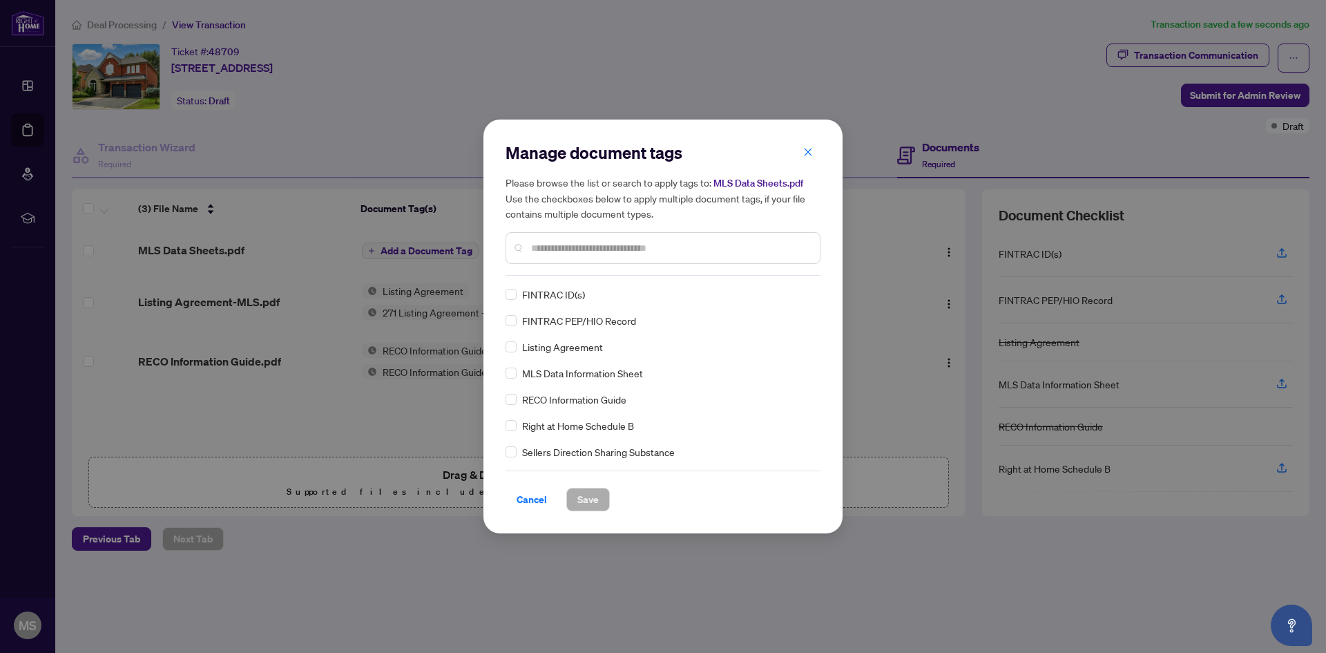
click at [576, 246] on input "text" at bounding box center [670, 247] width 278 height 15
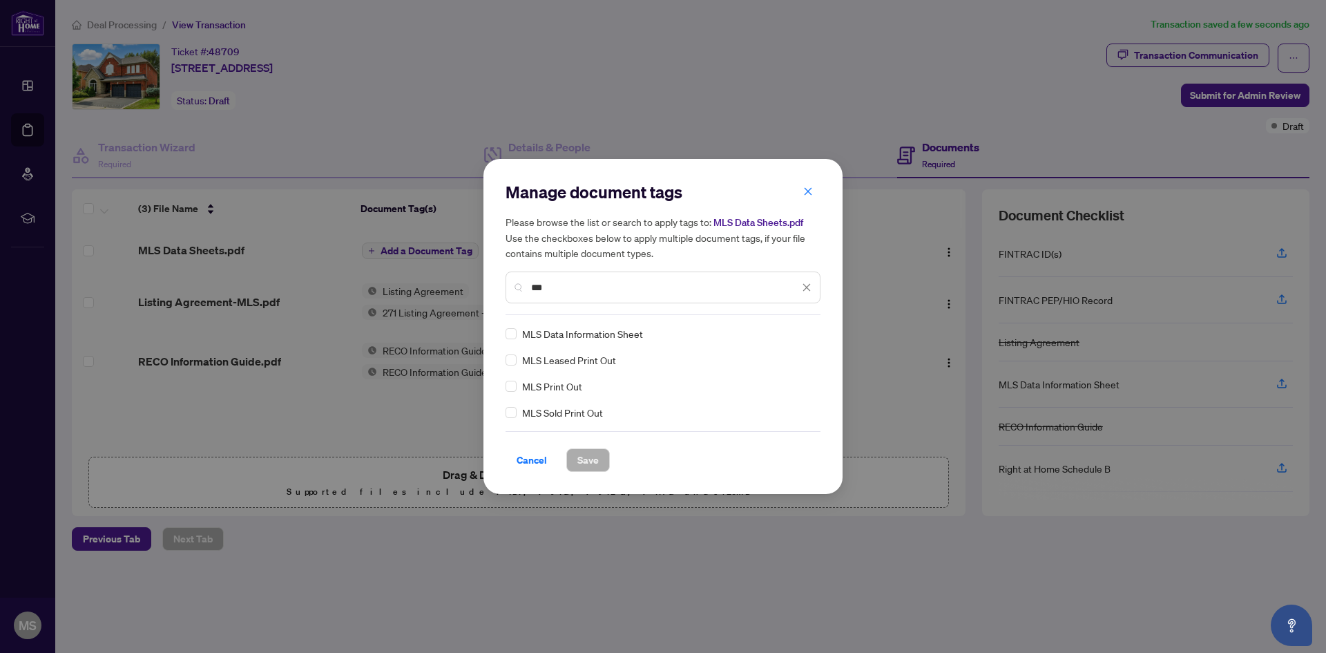
type input "***"
click at [583, 457] on span "Save" at bounding box center [587, 460] width 21 height 22
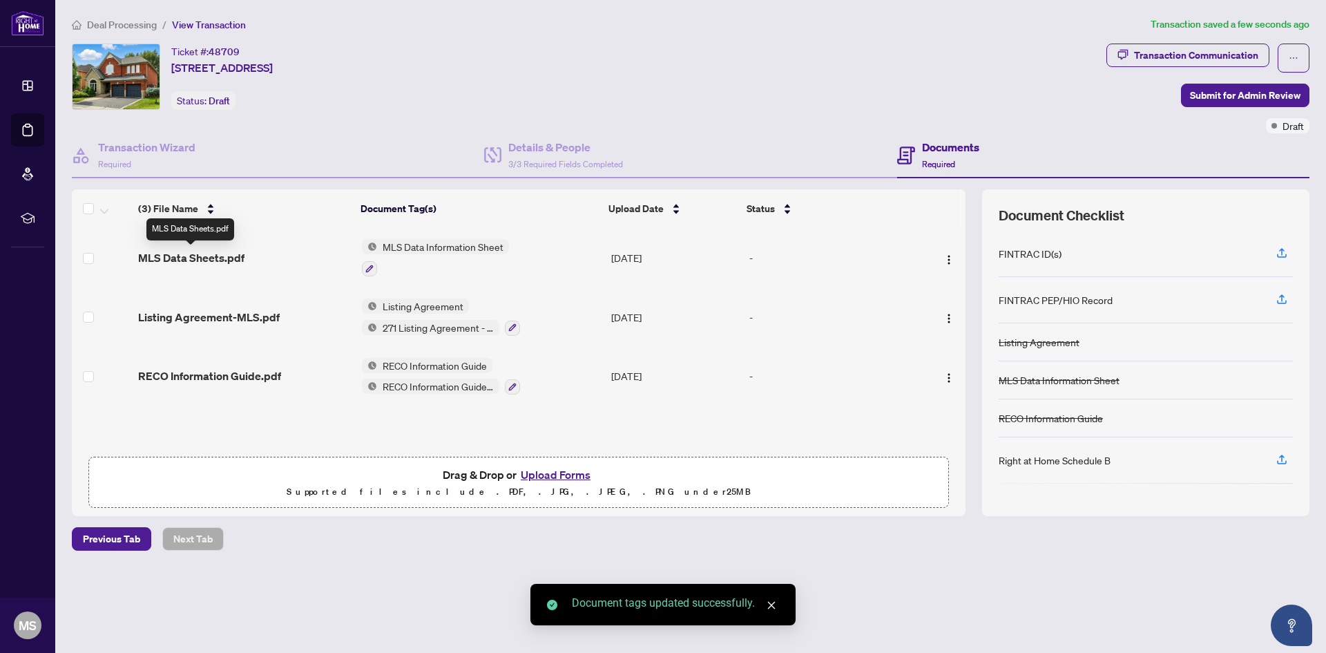
click at [202, 255] on span "MLS Data Sheets.pdf" at bounding box center [191, 257] width 106 height 17
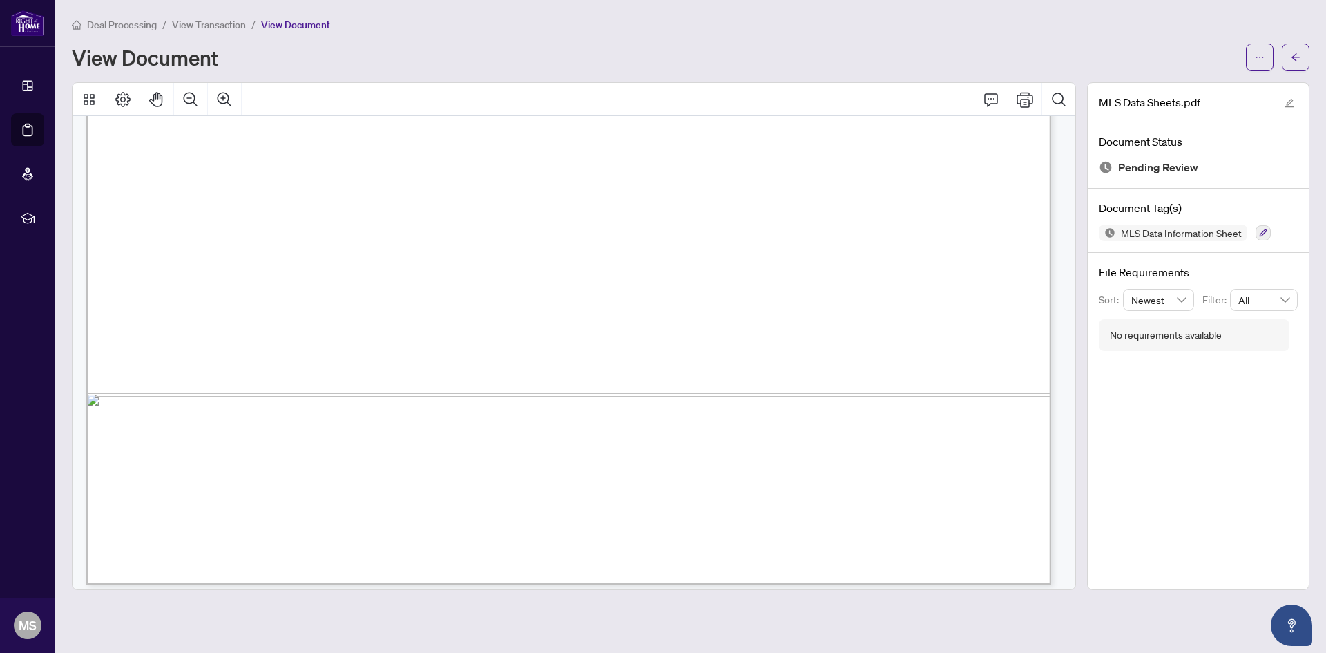
scroll to position [28962, 0]
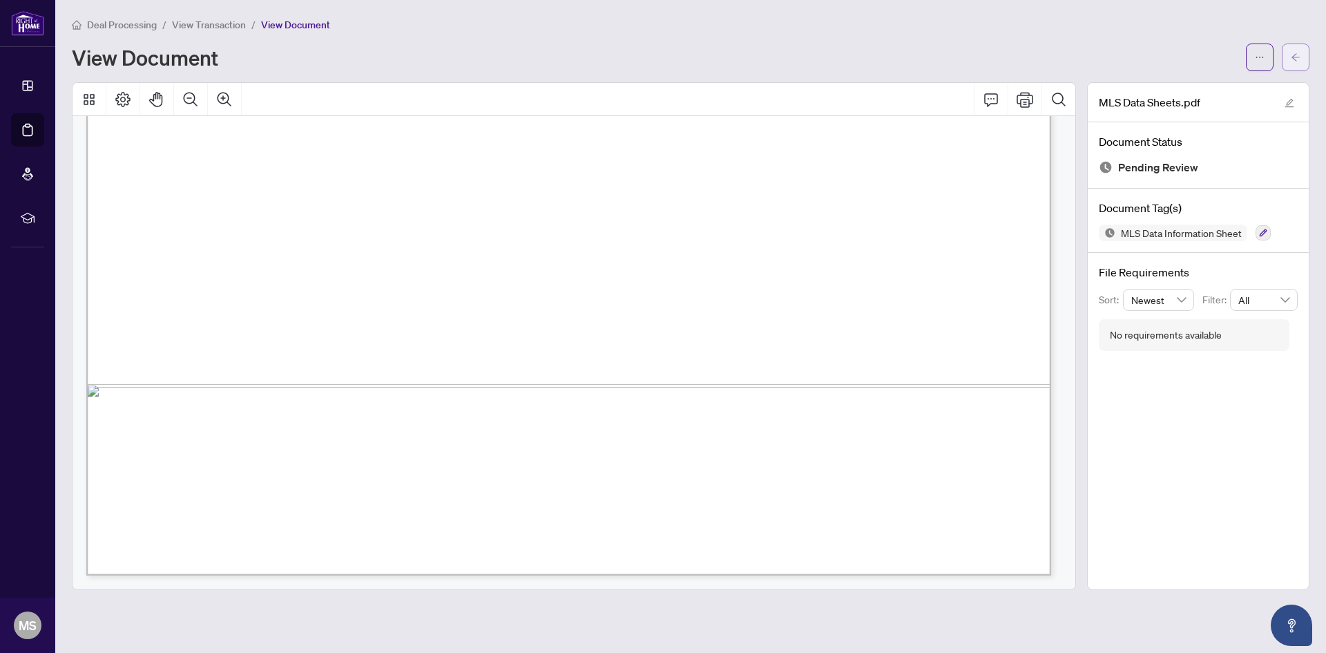
click at [1302, 55] on button "button" at bounding box center [1296, 58] width 28 height 28
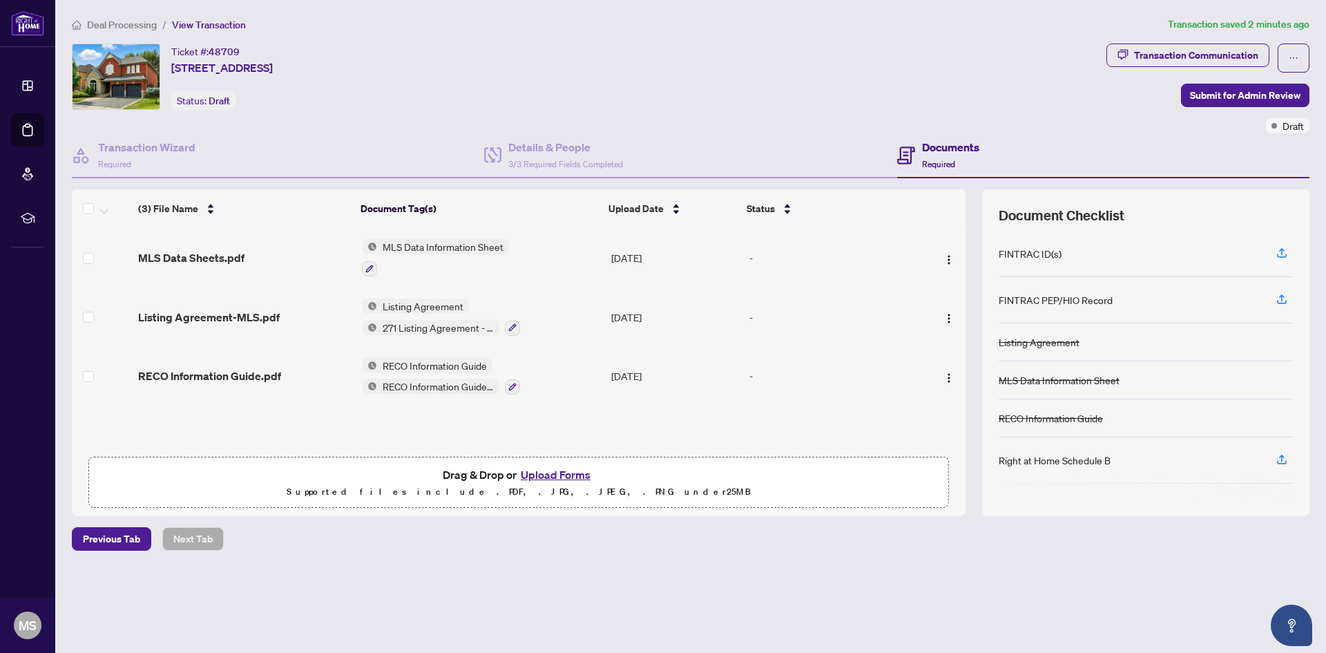
click at [548, 477] on button "Upload Forms" at bounding box center [556, 474] width 78 height 18
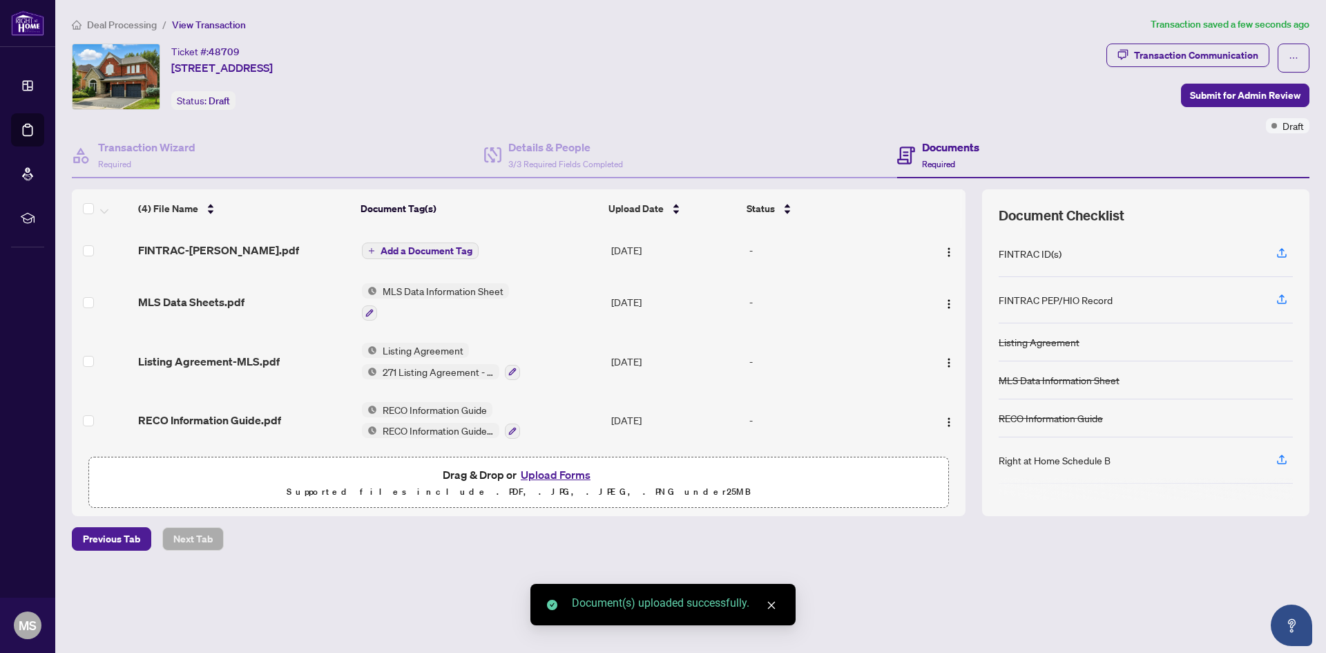
click at [429, 247] on span "Add a Document Tag" at bounding box center [426, 251] width 92 height 10
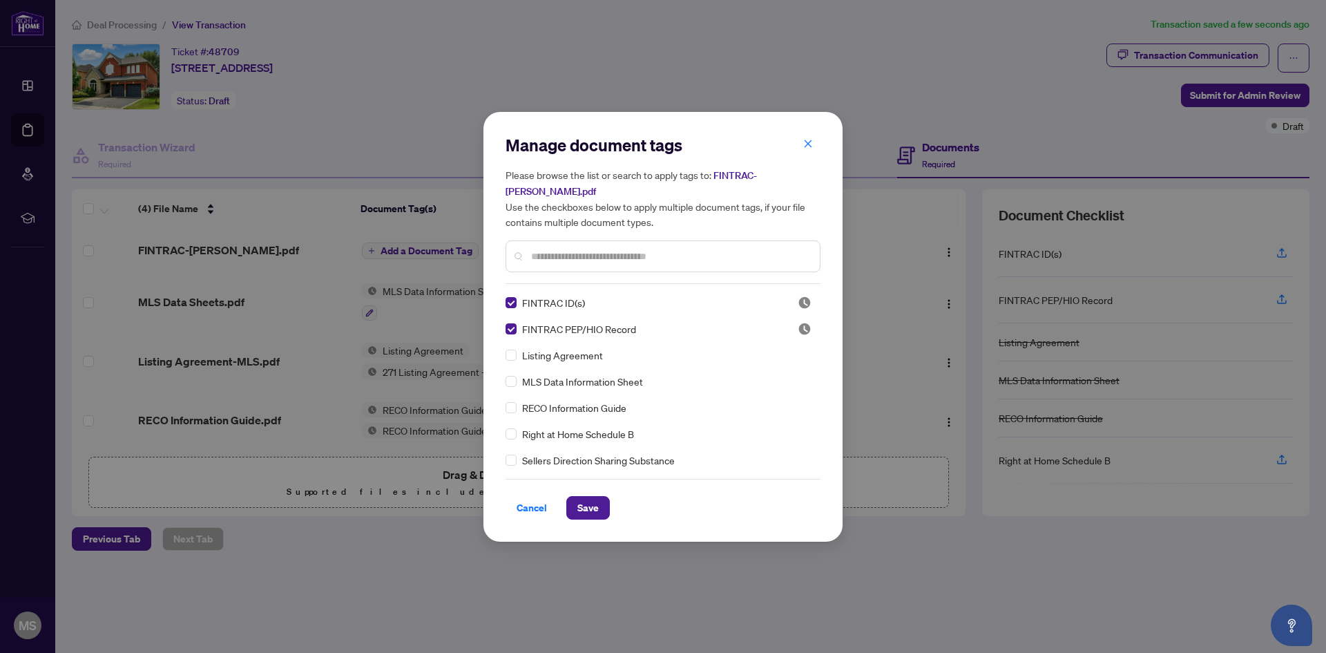
click at [591, 249] on input "text" at bounding box center [670, 256] width 278 height 15
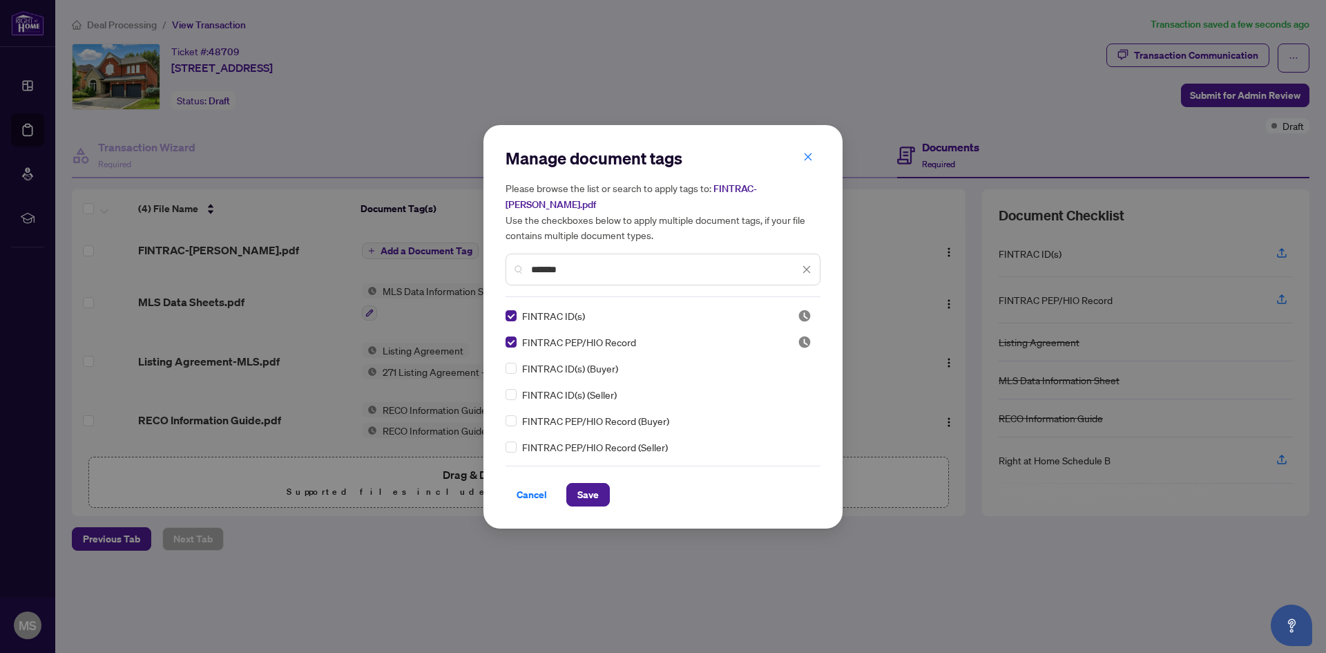
drag, startPoint x: 572, startPoint y: 254, endPoint x: 533, endPoint y: 256, distance: 39.4
click at [533, 256] on div "*******" at bounding box center [662, 269] width 315 height 32
drag, startPoint x: 564, startPoint y: 271, endPoint x: 505, endPoint y: 273, distance: 58.8
click at [505, 273] on div "*******" at bounding box center [662, 269] width 315 height 32
type input "*"
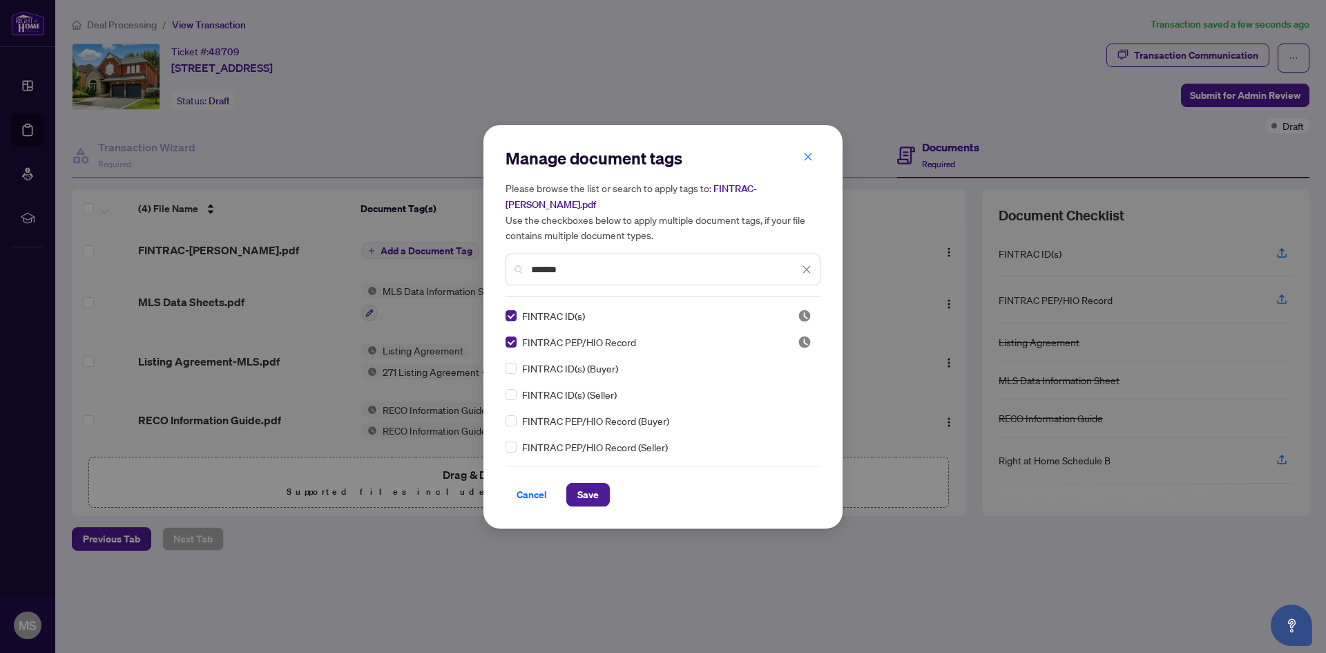
type input "*******"
click at [586, 488] on span "Save" at bounding box center [587, 494] width 21 height 22
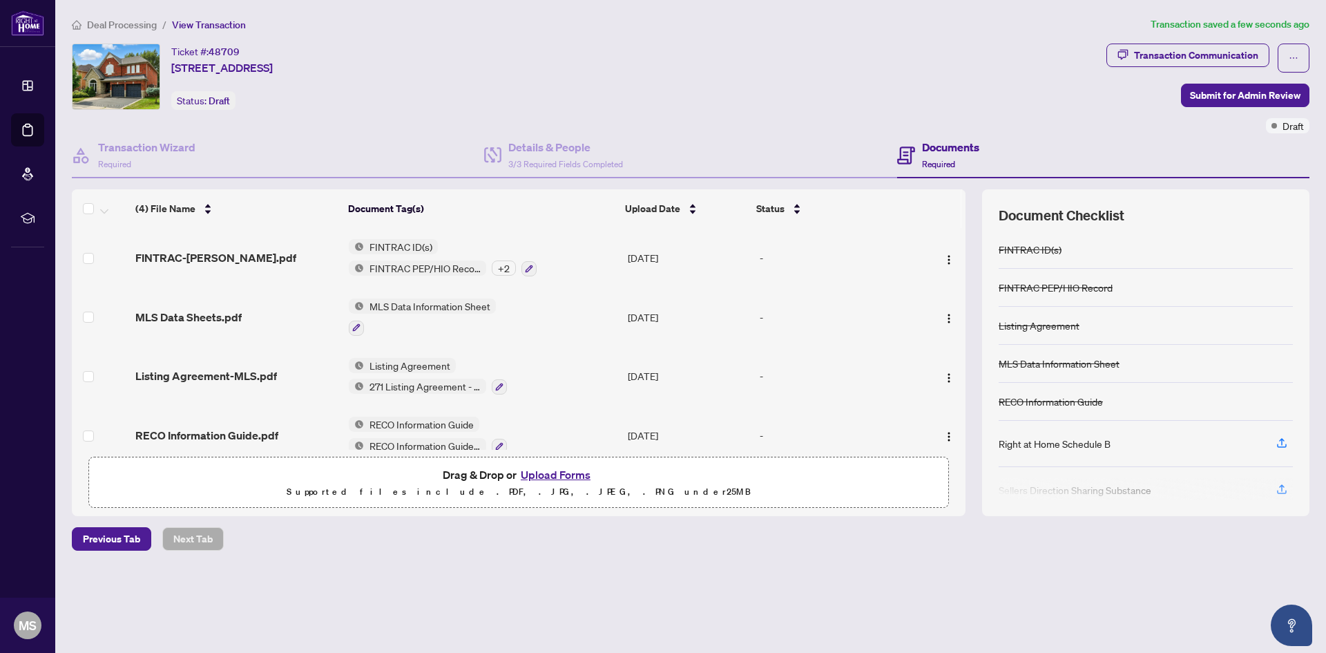
click at [215, 250] on span "FINTRAC-[PERSON_NAME].pdf" at bounding box center [215, 257] width 161 height 17
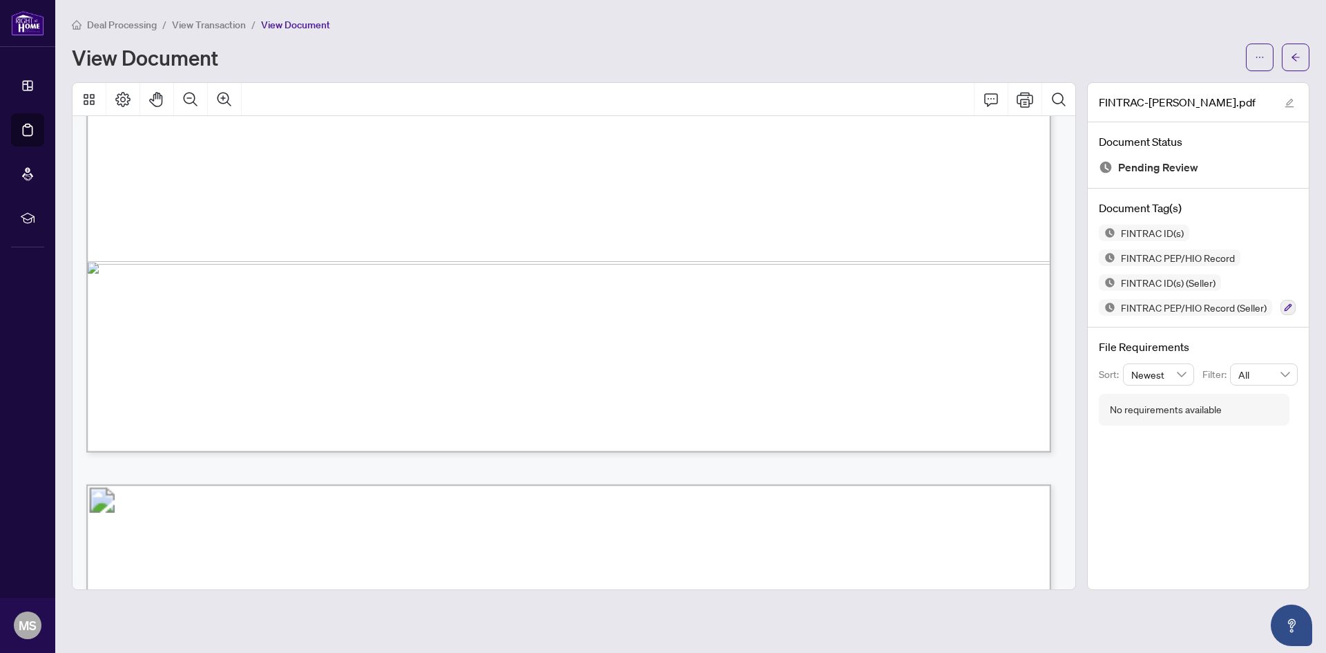
scroll to position [6146, 0]
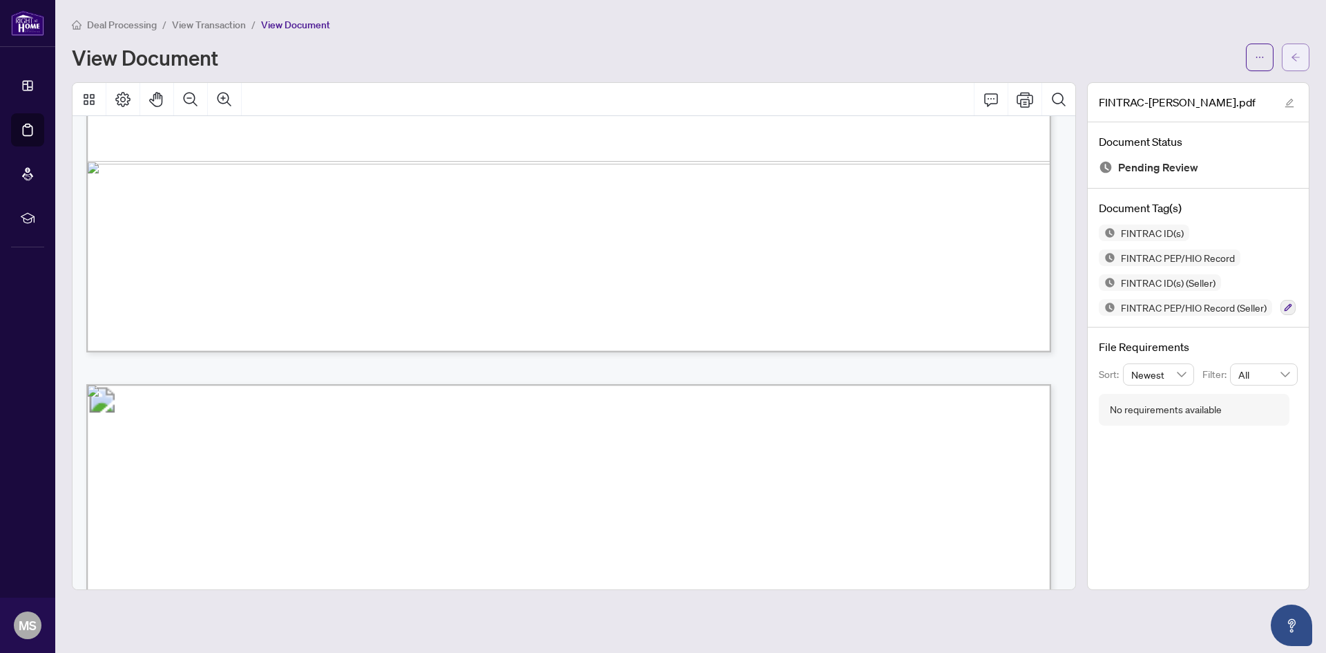
click at [1295, 52] on icon "arrow-left" at bounding box center [1296, 57] width 10 height 10
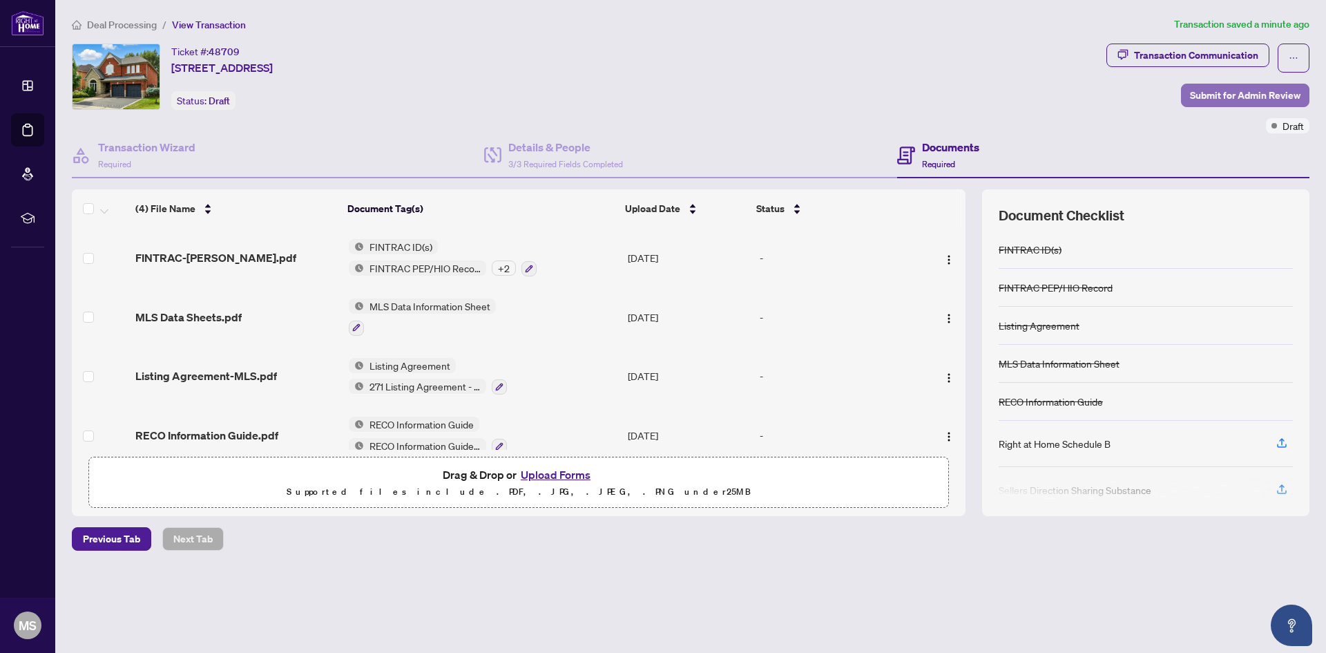
click at [1225, 96] on span "Submit for Admin Review" at bounding box center [1245, 95] width 110 height 22
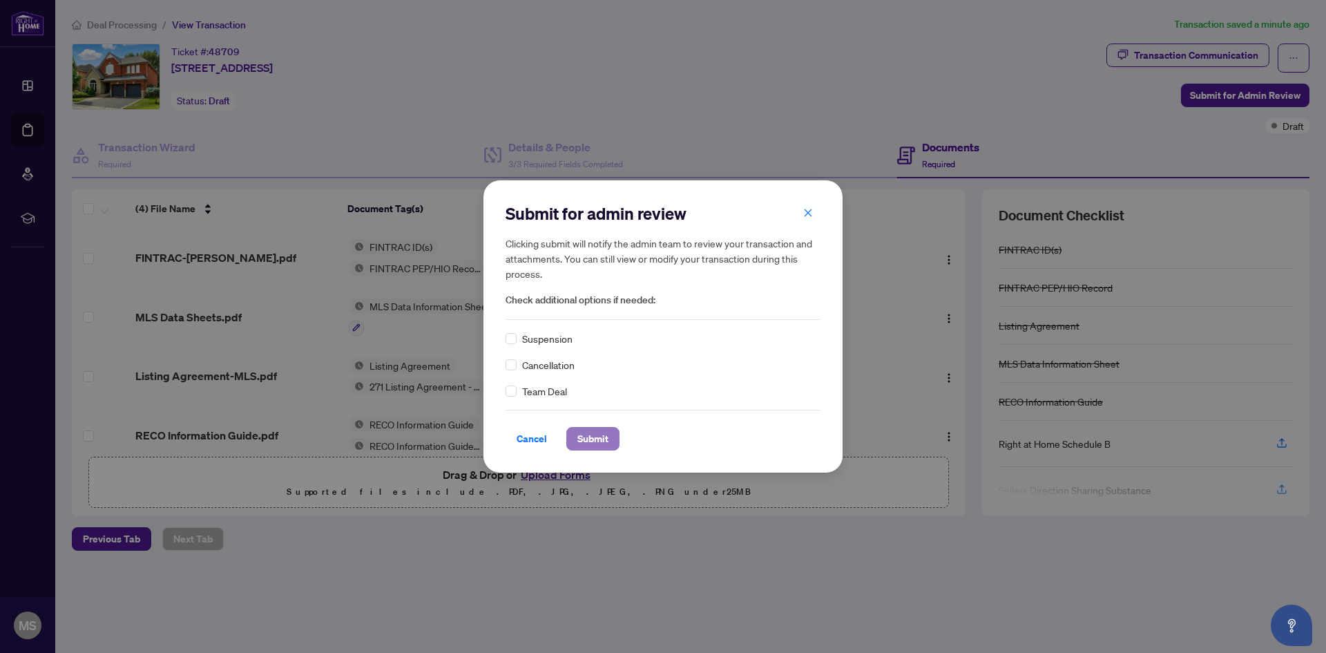
click at [601, 444] on span "Submit" at bounding box center [592, 438] width 31 height 22
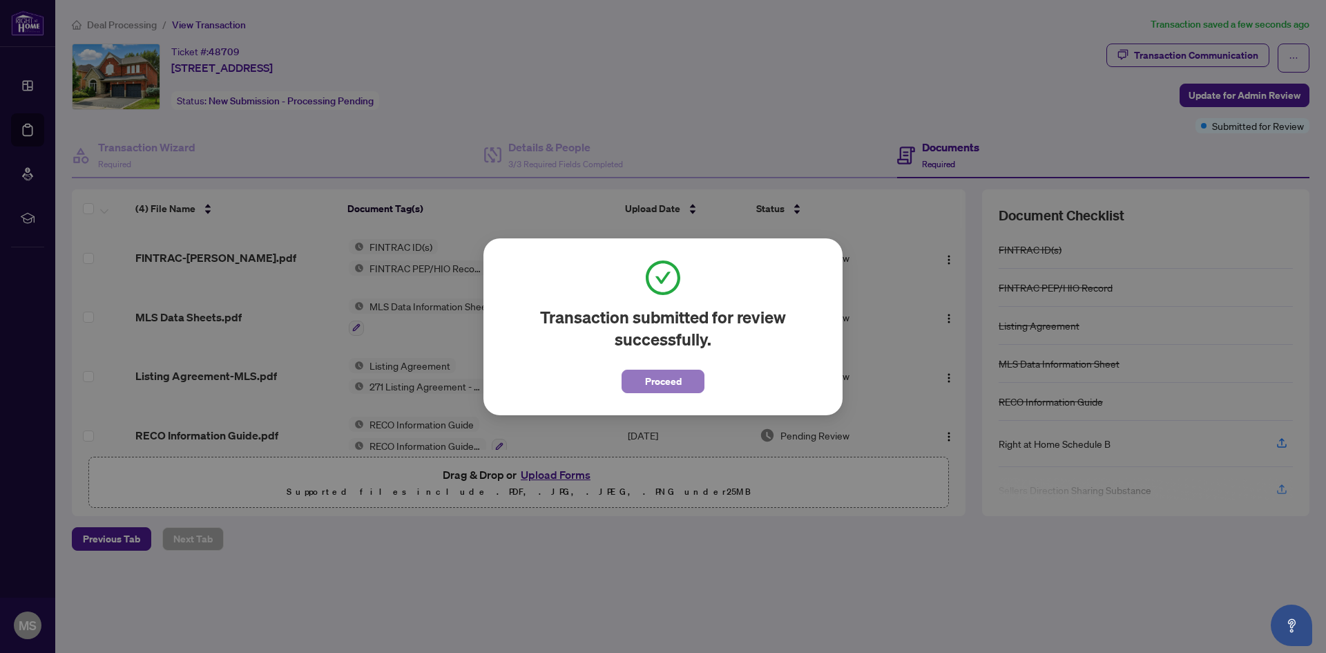
click at [675, 372] on span "Proceed" at bounding box center [663, 381] width 37 height 22
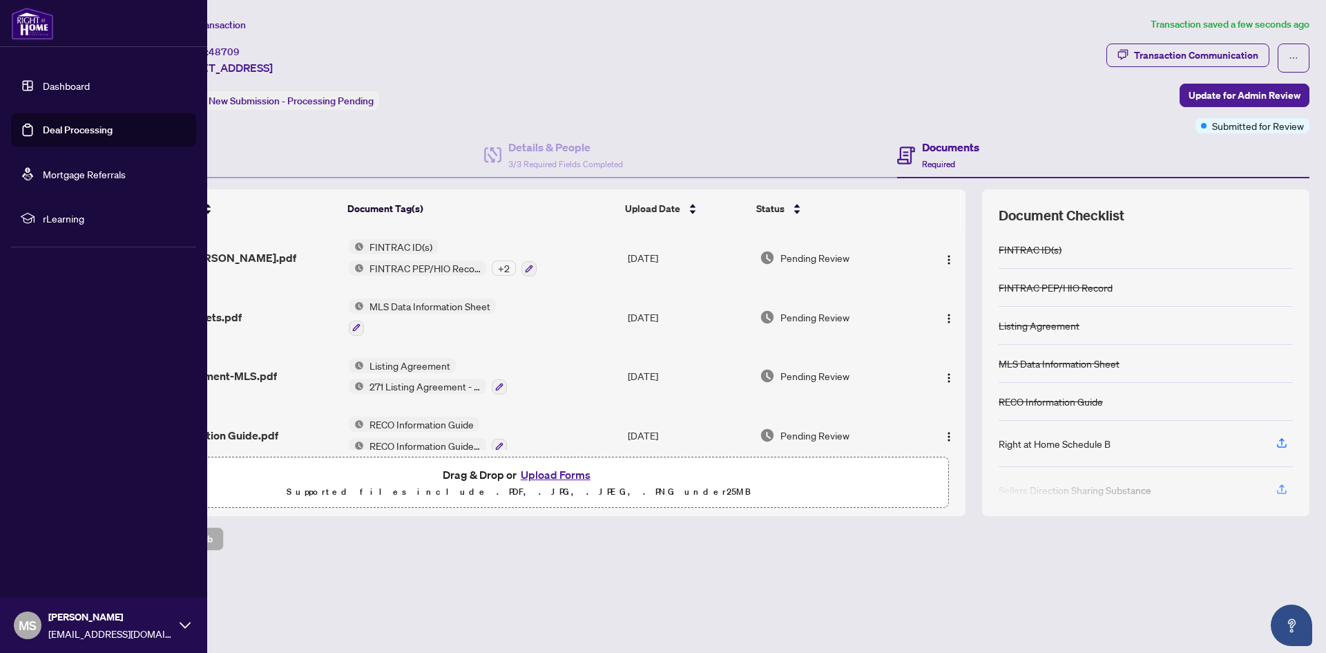
click at [55, 126] on link "Deal Processing" at bounding box center [78, 130] width 70 height 12
